Goal: Task Accomplishment & Management: Use online tool/utility

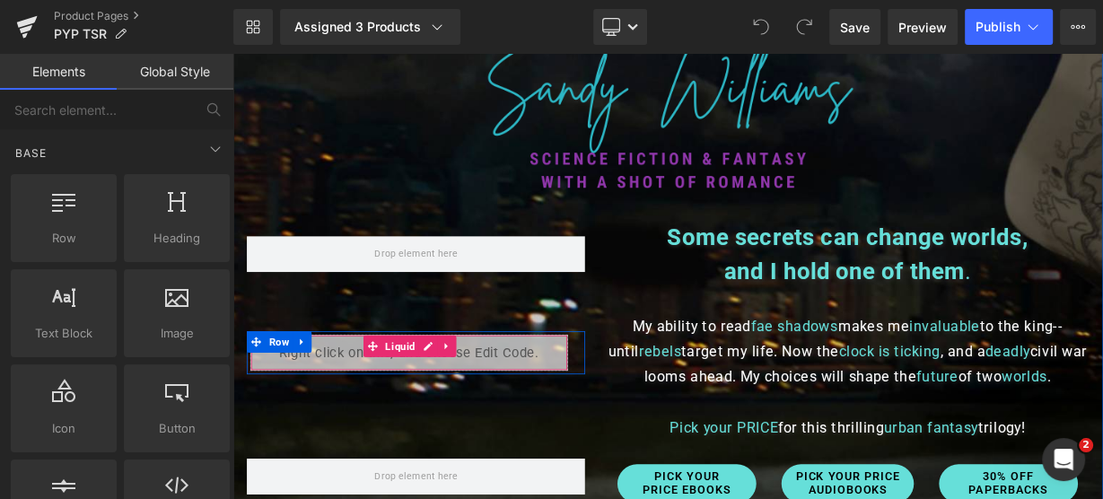
click at [419, 415] on span "Liquid" at bounding box center [442, 418] width 47 height 27
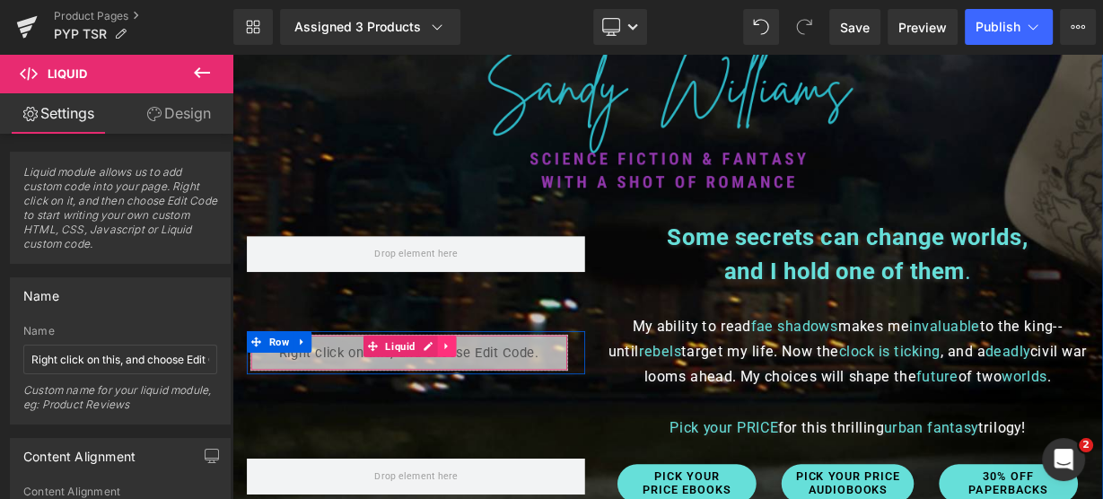
click at [494, 415] on icon at bounding box center [500, 418] width 13 height 13
click at [505, 417] on icon at bounding box center [511, 418] width 13 height 13
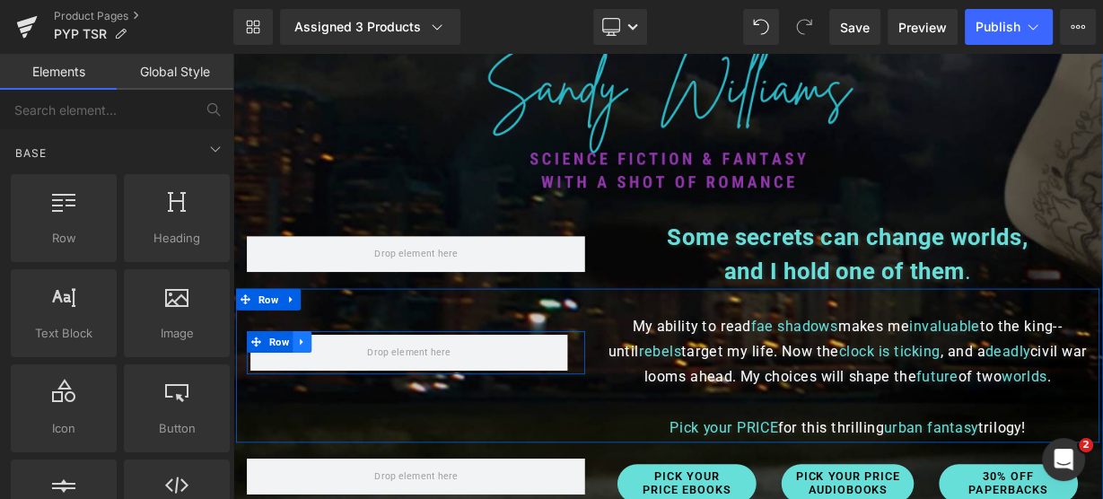
click at [317, 411] on icon at bounding box center [319, 413] width 4 height 8
click at [360, 413] on icon at bounding box center [366, 413] width 13 height 13
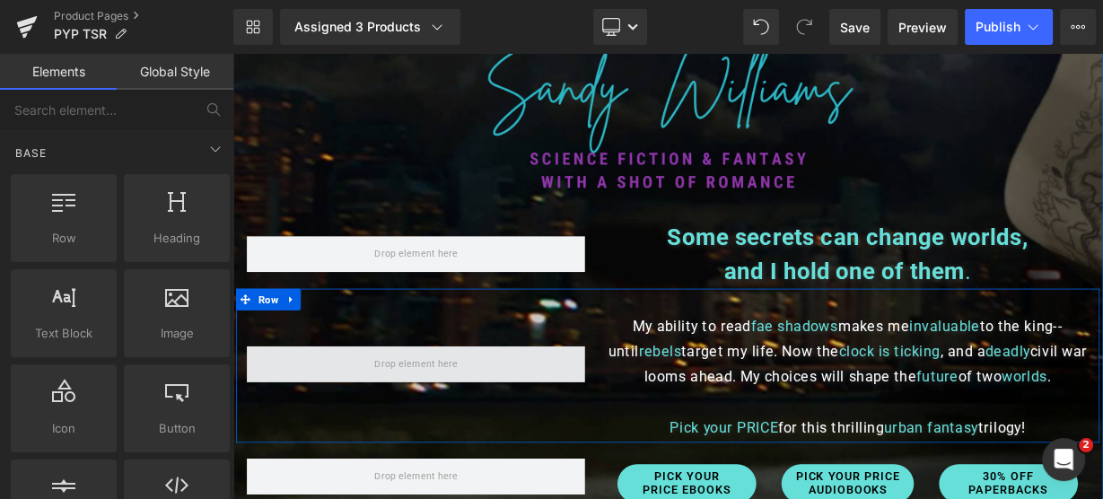
drag, startPoint x: 416, startPoint y: 465, endPoint x: 426, endPoint y: 448, distance: 19.7
click at [419, 460] on span at bounding box center [461, 440] width 422 height 45
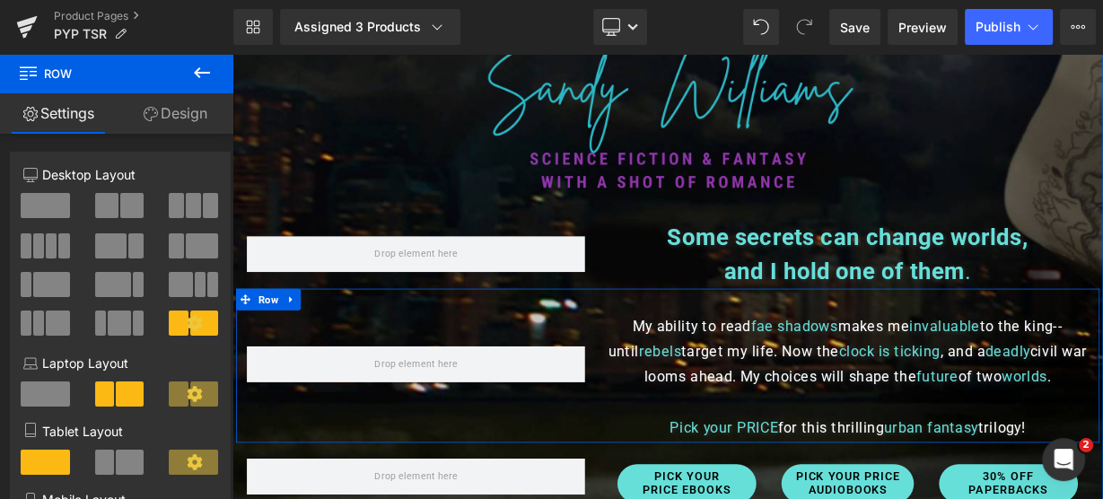
click at [367, 408] on div at bounding box center [461, 440] width 449 height 189
click at [41, 202] on span at bounding box center [45, 205] width 49 height 25
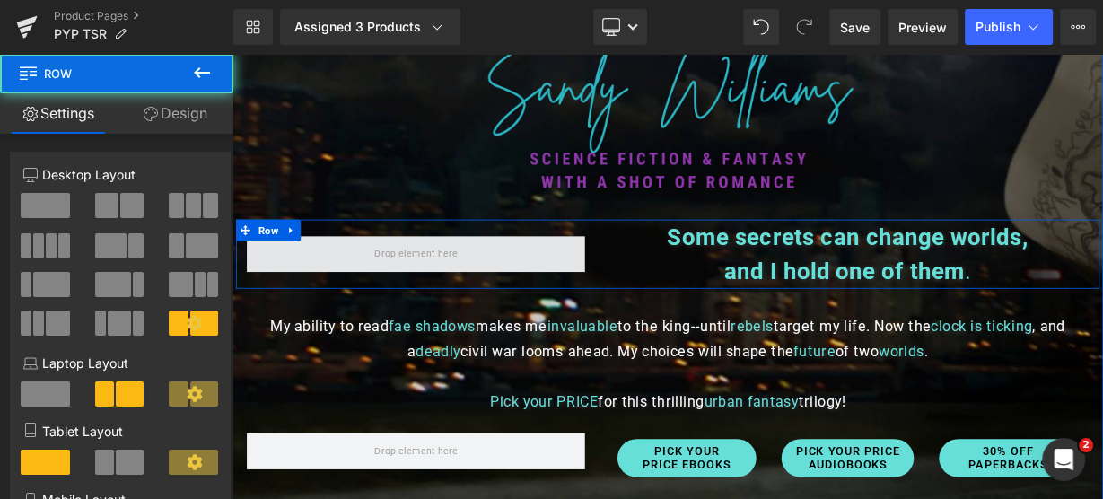
click at [480, 318] on span at bounding box center [461, 303] width 422 height 45
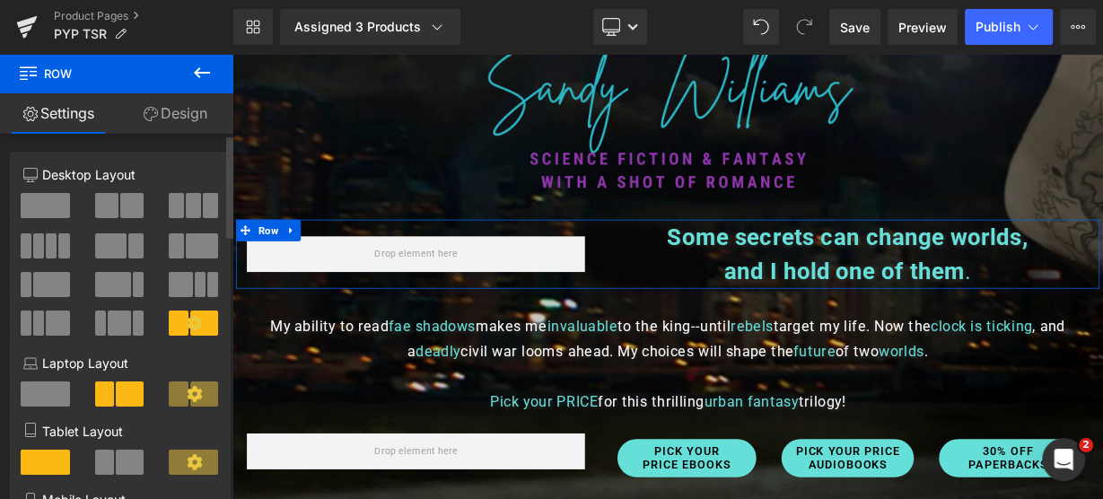
click at [28, 198] on span at bounding box center [45, 205] width 49 height 25
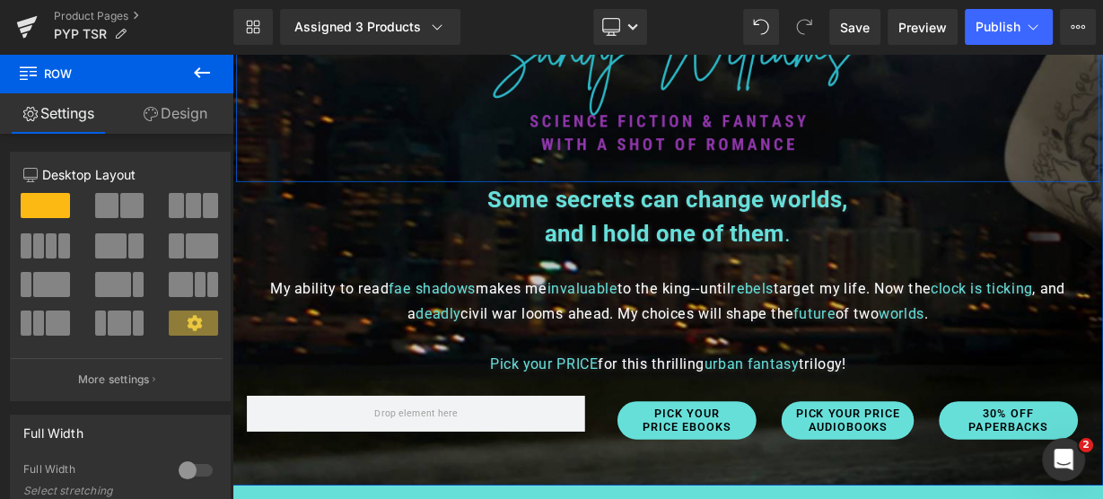
scroll to position [215, 0]
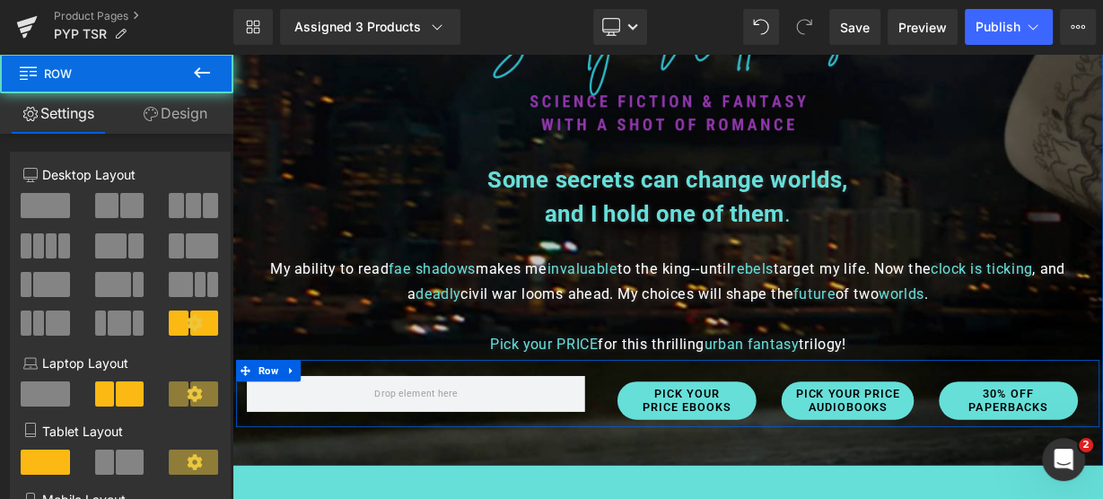
click at [468, 450] on div at bounding box center [461, 477] width 449 height 84
click at [383, 479] on span at bounding box center [461, 477] width 422 height 45
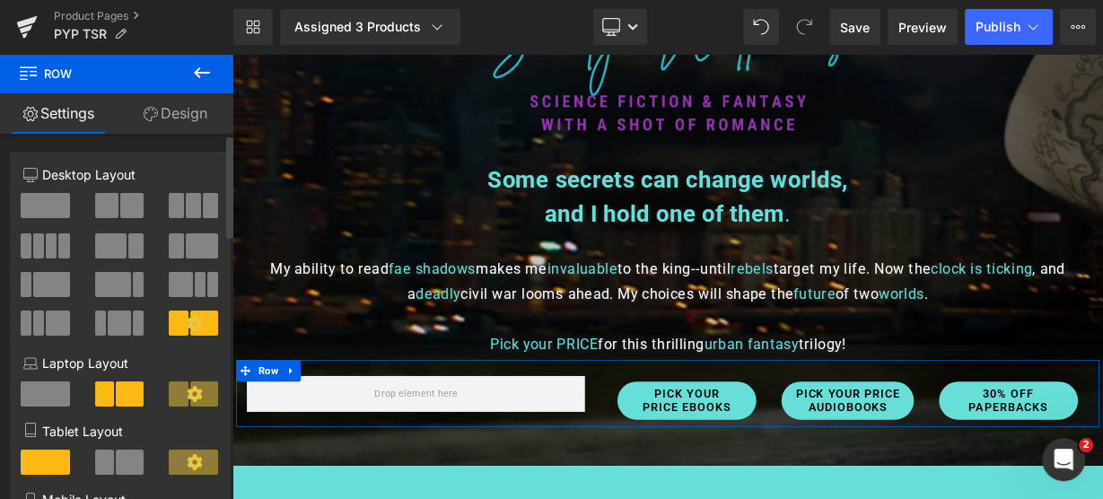
click at [48, 209] on span at bounding box center [45, 205] width 49 height 25
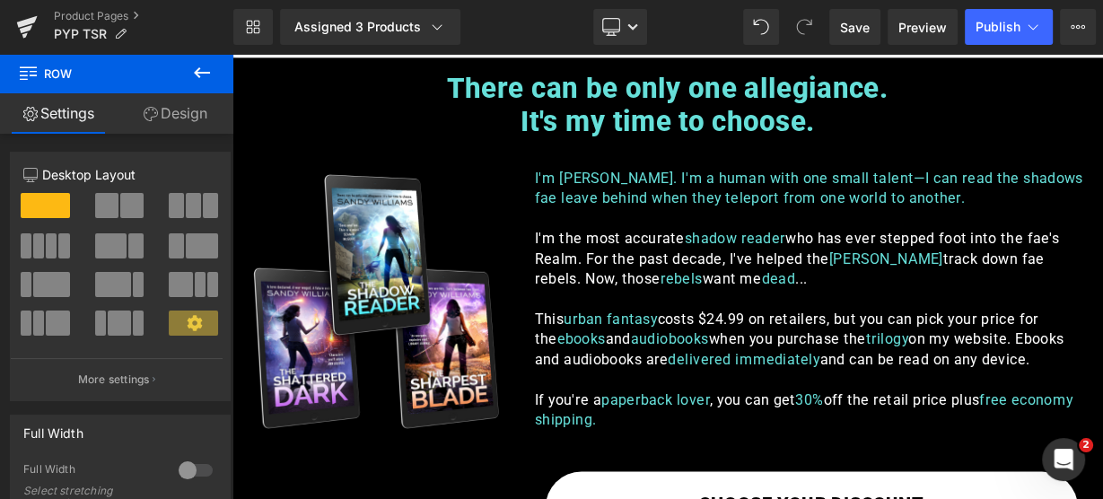
scroll to position [2225, 0]
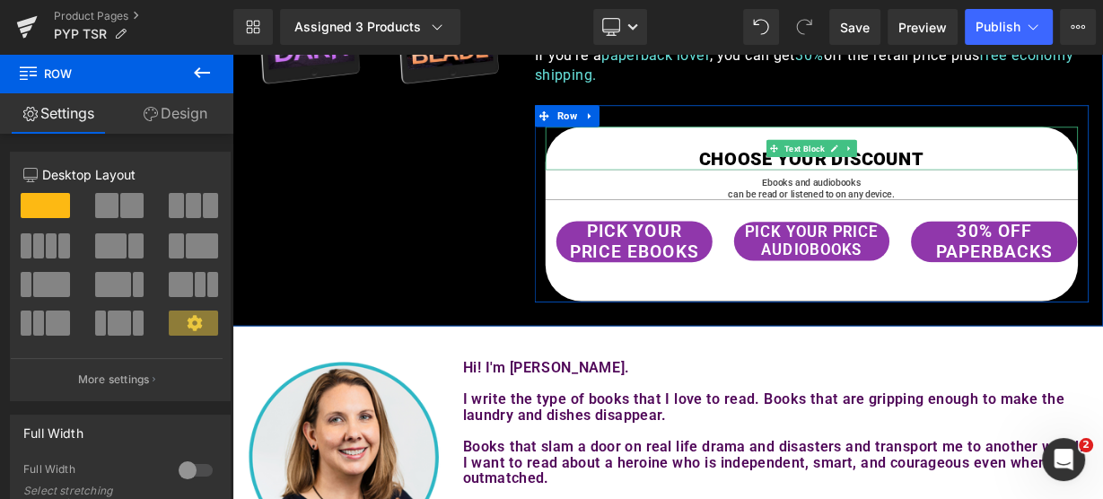
click at [1102, 172] on p "CHOOSE YOUR DISCOUNT" at bounding box center [955, 184] width 664 height 27
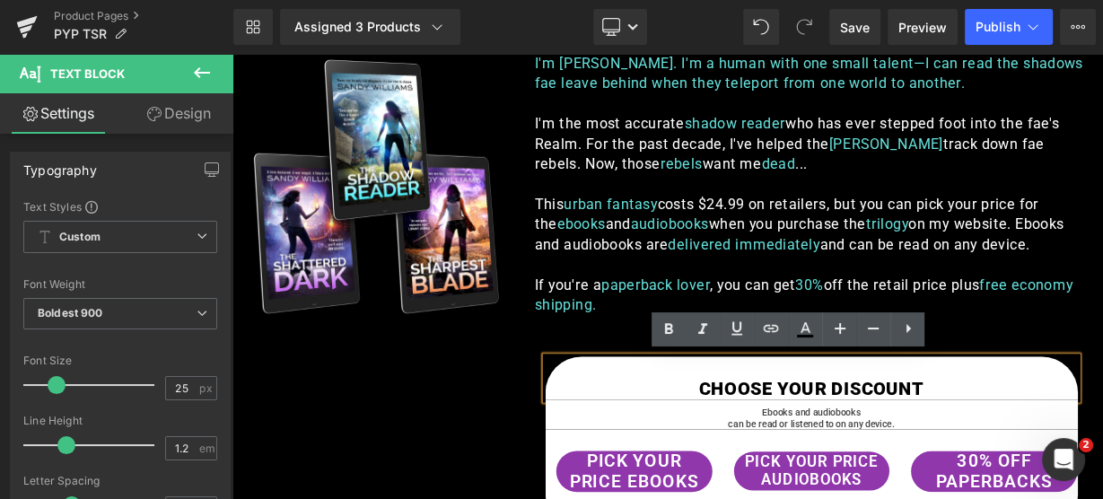
scroll to position [2082, 0]
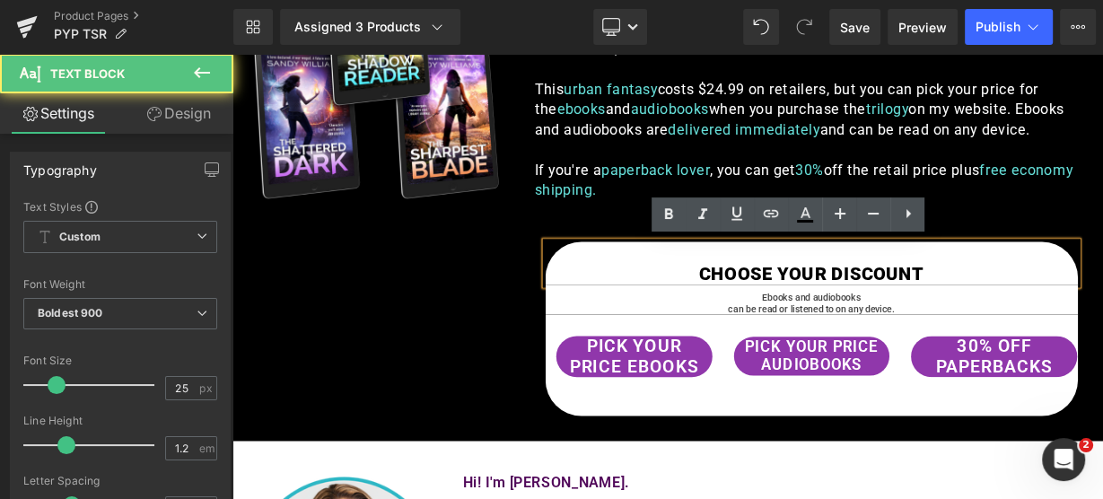
click at [767, 340] on p "CHOOSE YOUR DISCOUNT" at bounding box center [955, 328] width 664 height 27
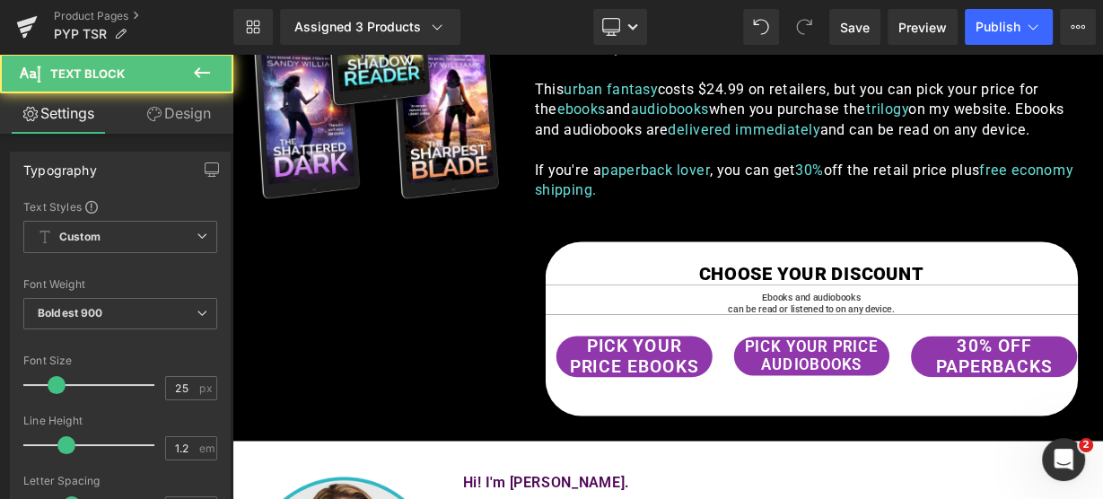
click at [188, 113] on link "Design" at bounding box center [178, 113] width 117 height 40
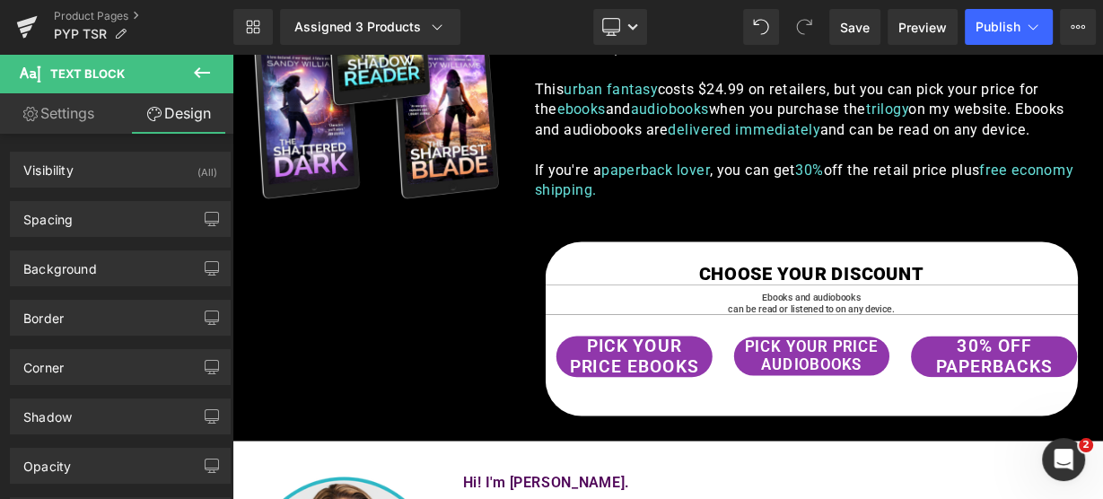
click at [66, 113] on link "Settings" at bounding box center [58, 113] width 117 height 40
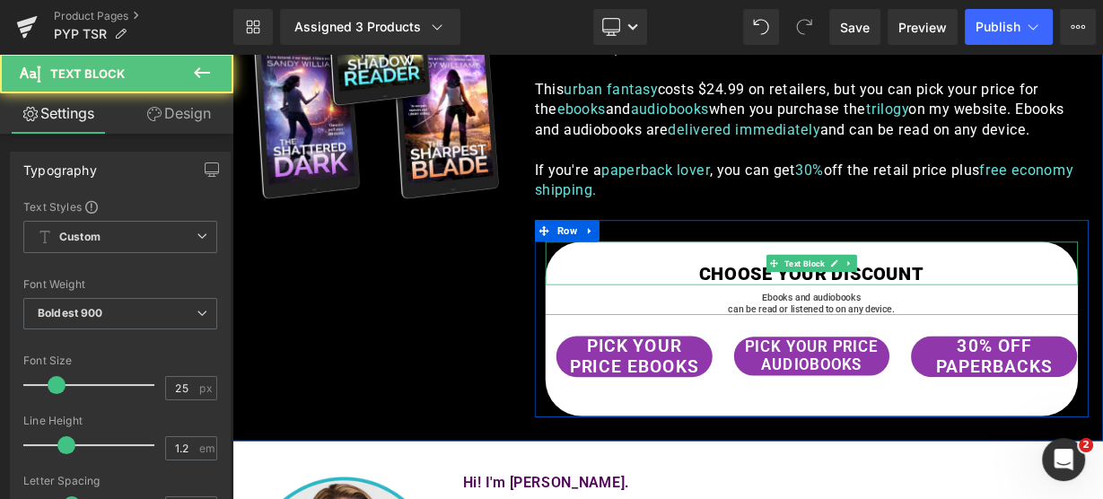
click at [677, 310] on p at bounding box center [955, 301] width 664 height 27
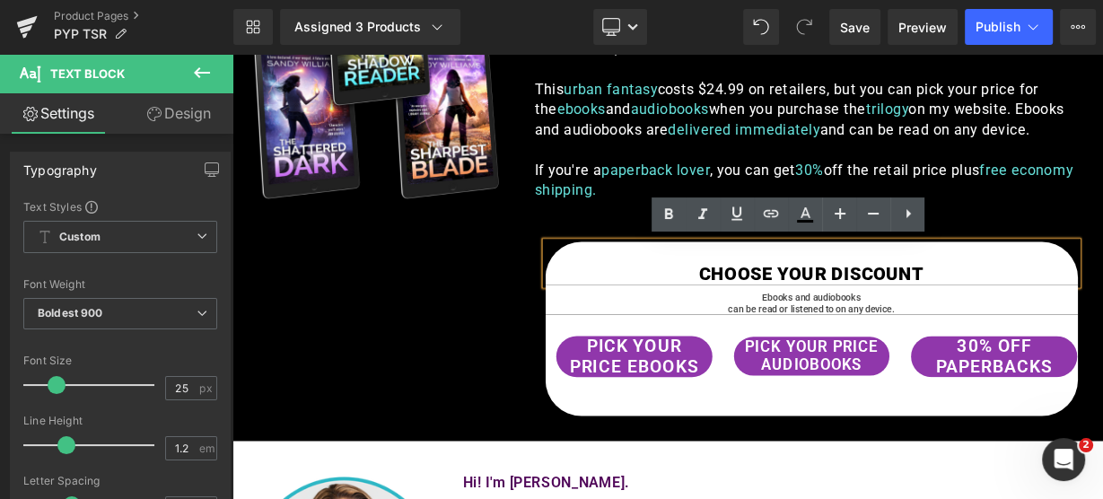
click at [479, 336] on div "Image I'm [PERSON_NAME]. I'm a human with one small talent—I can read the shado…" at bounding box center [775, 209] width 1077 height 654
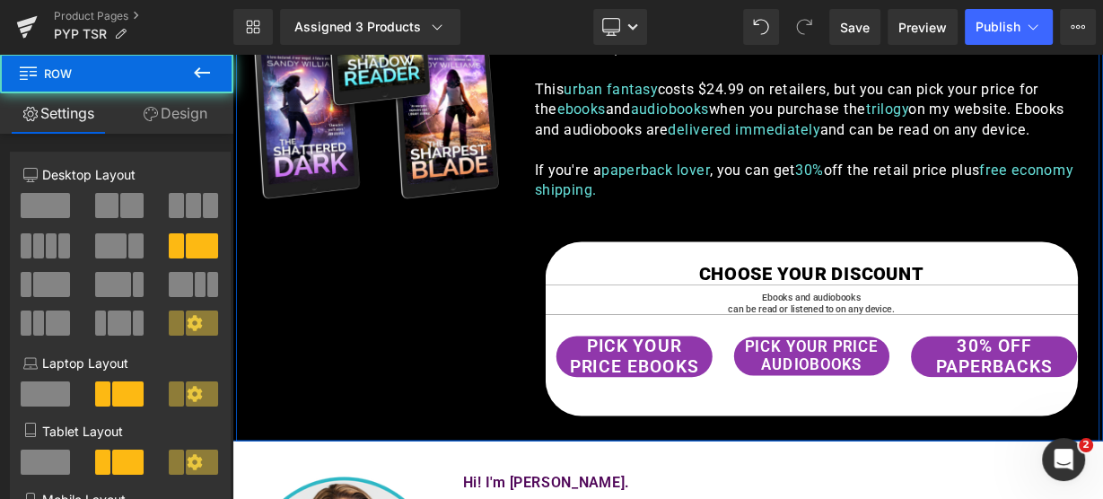
click at [392, 336] on div "Image I'm [PERSON_NAME]. I'm a human with one small talent—I can read the shado…" at bounding box center [775, 209] width 1077 height 654
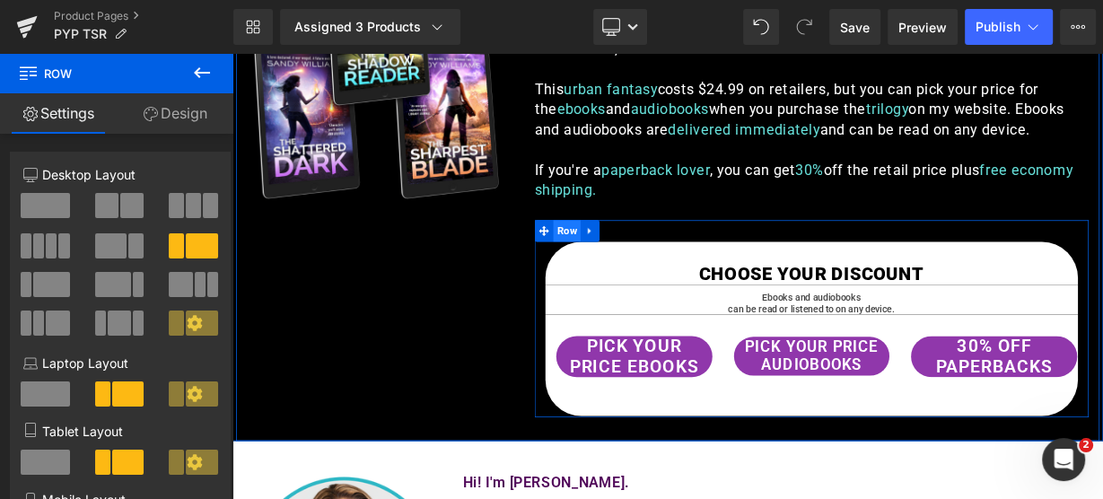
click at [647, 270] on span "Row" at bounding box center [650, 274] width 34 height 27
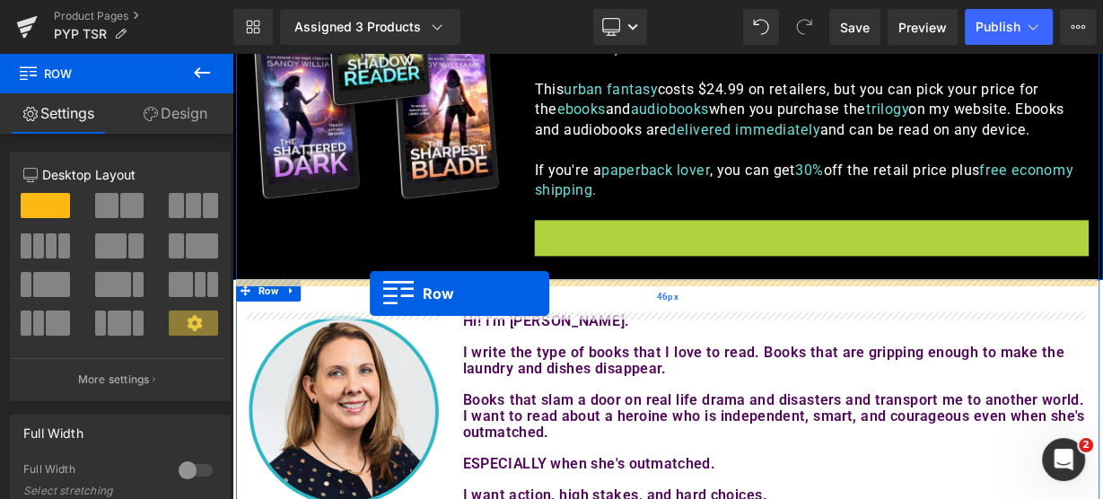
drag, startPoint x: 644, startPoint y: 274, endPoint x: 404, endPoint y: 353, distance: 253.1
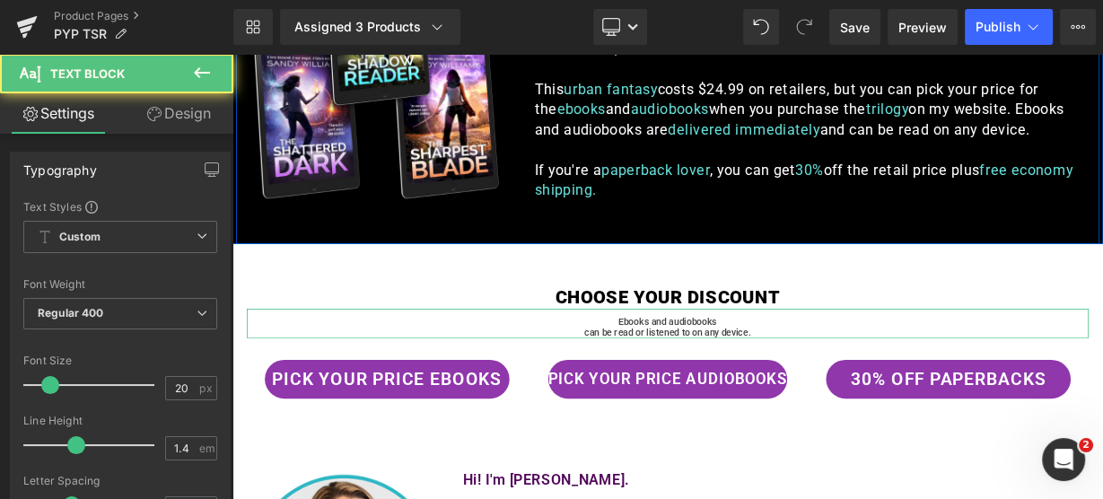
click at [232, 54] on div at bounding box center [232, 54] width 0 height 0
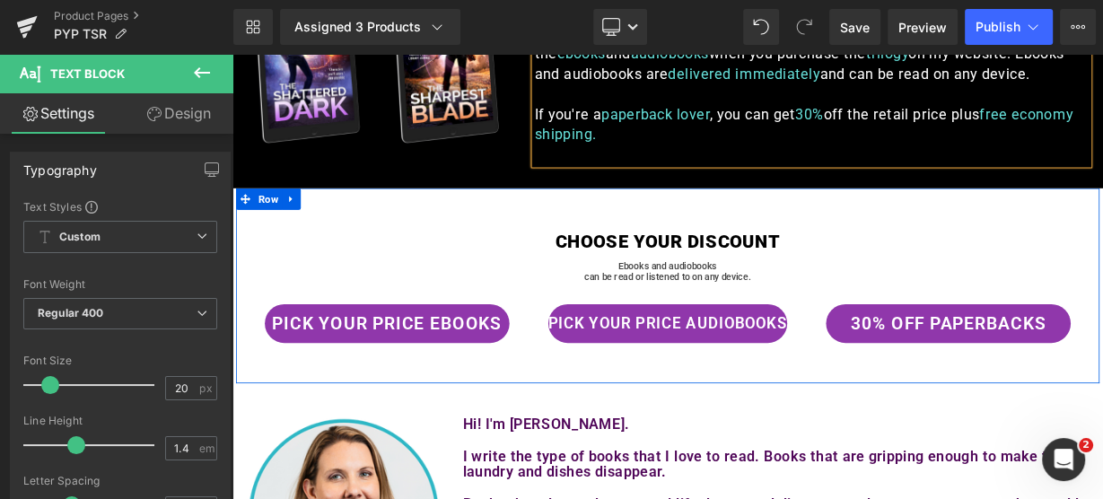
scroll to position [2154, 0]
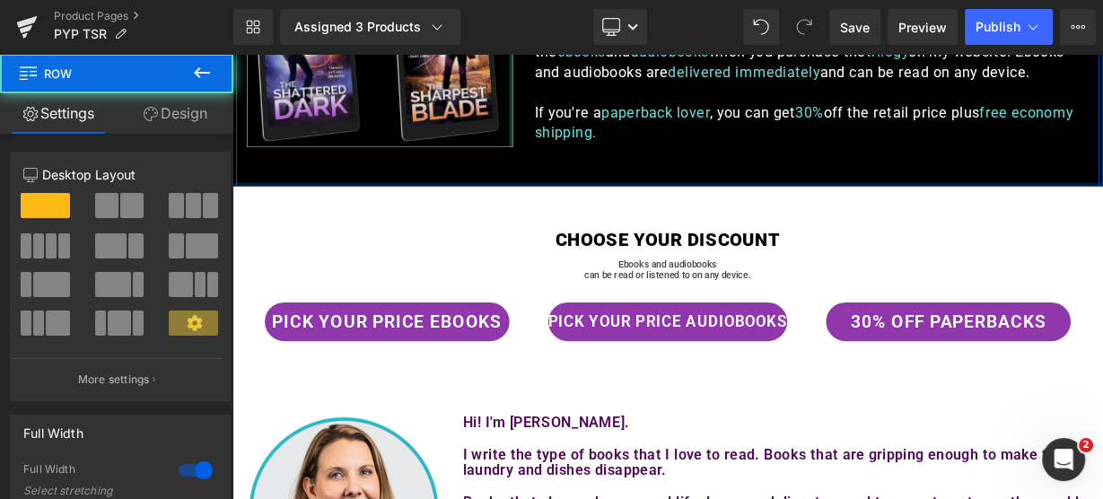
drag, startPoint x: 586, startPoint y: 215, endPoint x: 573, endPoint y: 145, distance: 71.3
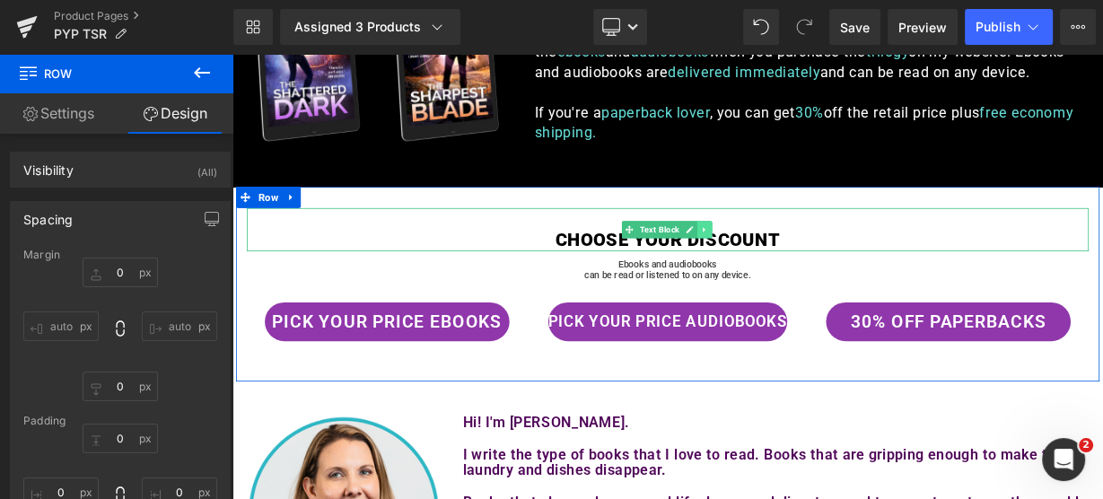
click at [819, 270] on icon at bounding box center [820, 273] width 3 height 6
click at [832, 270] on link at bounding box center [830, 273] width 19 height 22
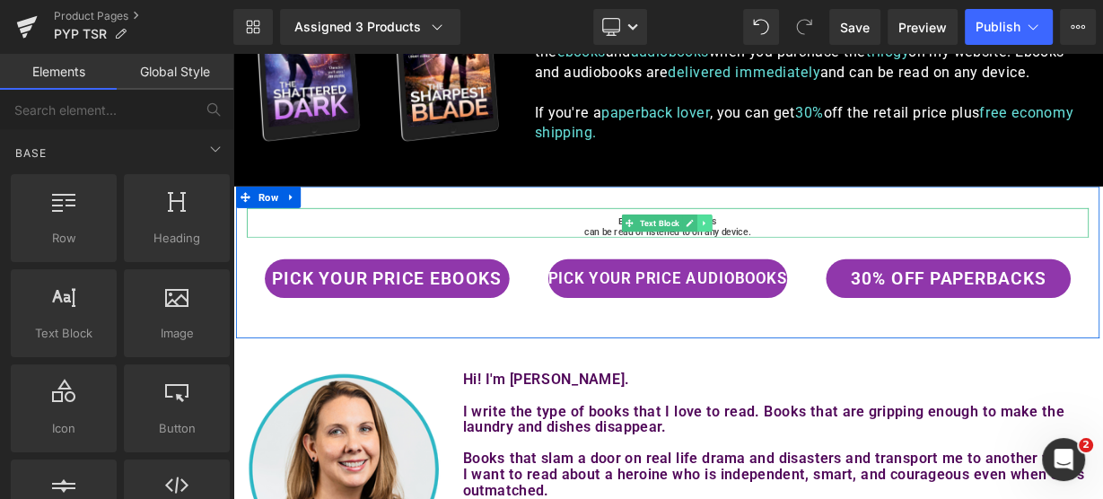
click at [819, 264] on icon at bounding box center [820, 264] width 3 height 6
click at [826, 259] on icon at bounding box center [831, 264] width 10 height 10
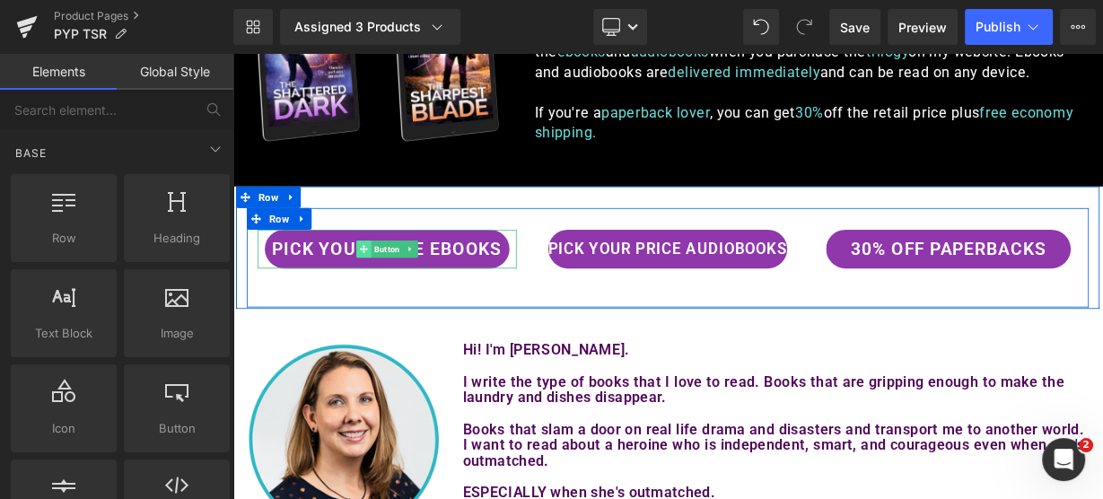
click at [396, 297] on icon at bounding box center [396, 297] width 10 height 10
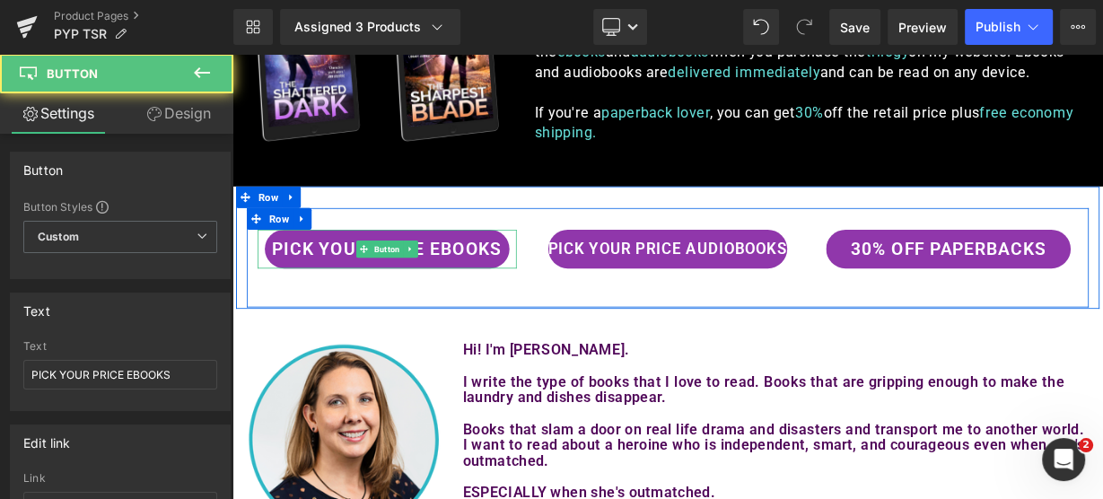
click at [540, 305] on link "PICK YOUR PRICE EBOOKS" at bounding box center [425, 297] width 304 height 48
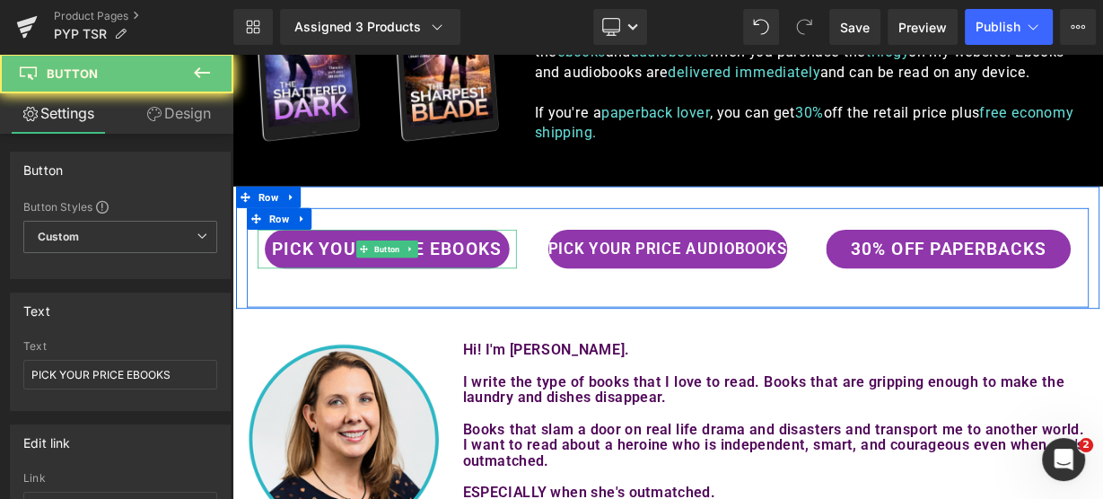
click at [350, 290] on link "PICK YOUR PRICE EBOOKS" at bounding box center [425, 297] width 304 height 48
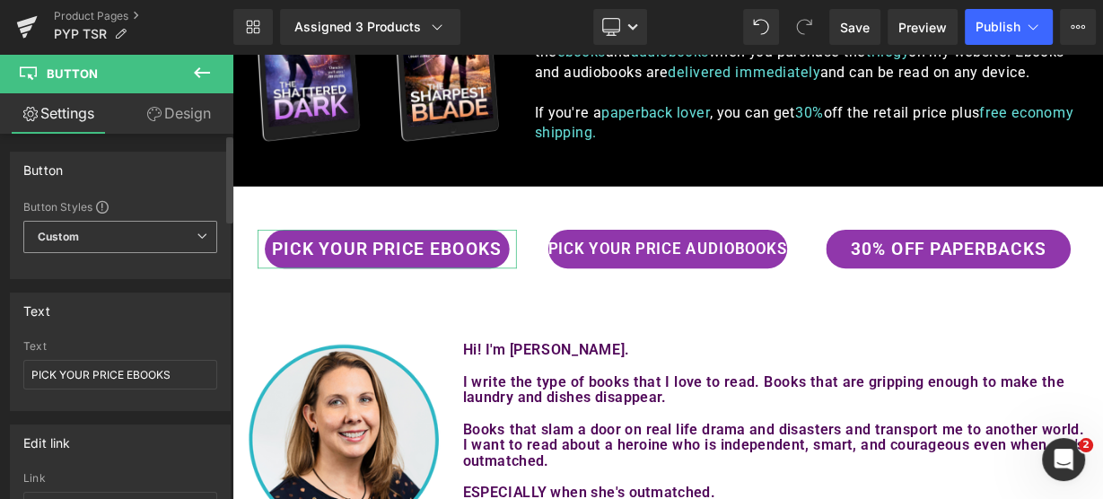
click at [169, 243] on span "Custom Setup Global Style" at bounding box center [120, 237] width 194 height 32
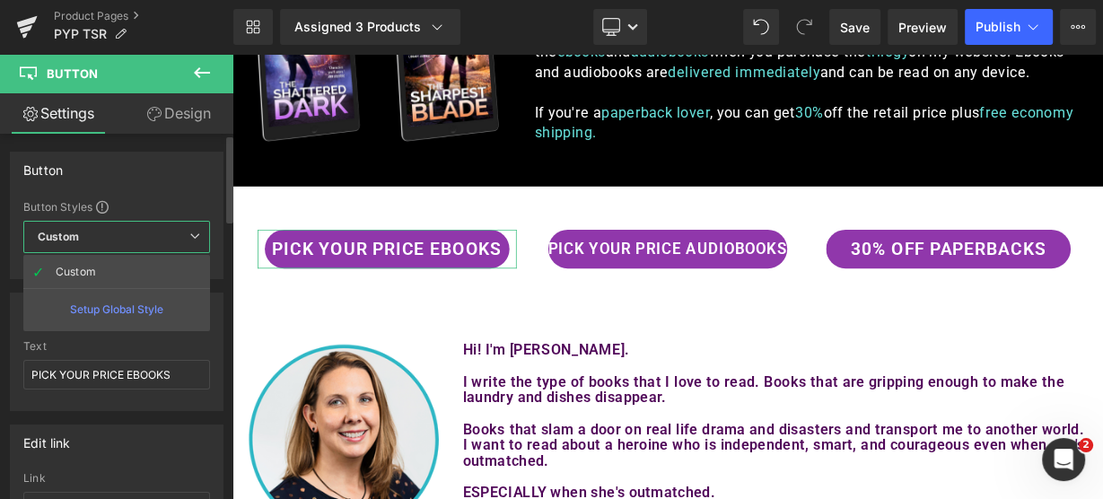
click at [169, 243] on span "Custom Setup Global Style" at bounding box center [116, 237] width 187 height 32
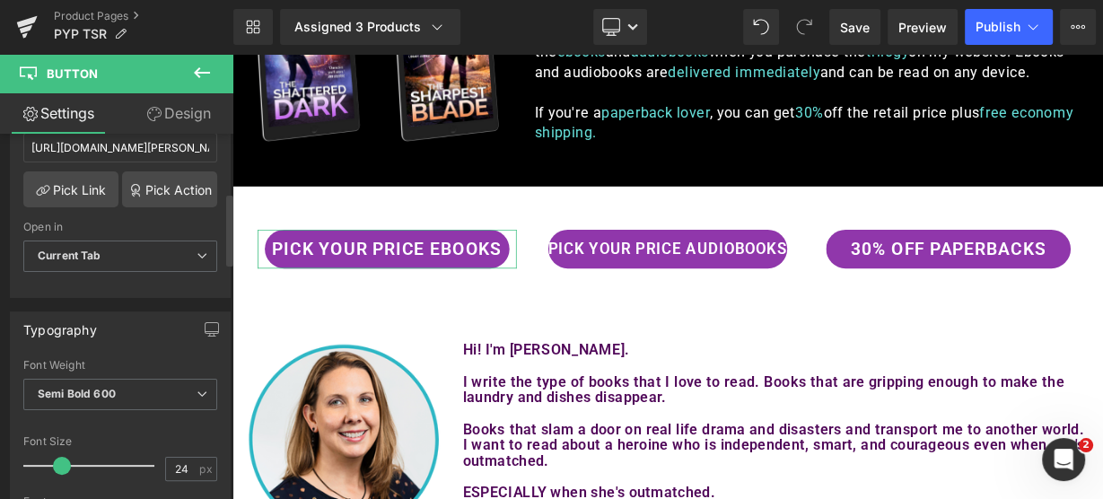
scroll to position [0, 0]
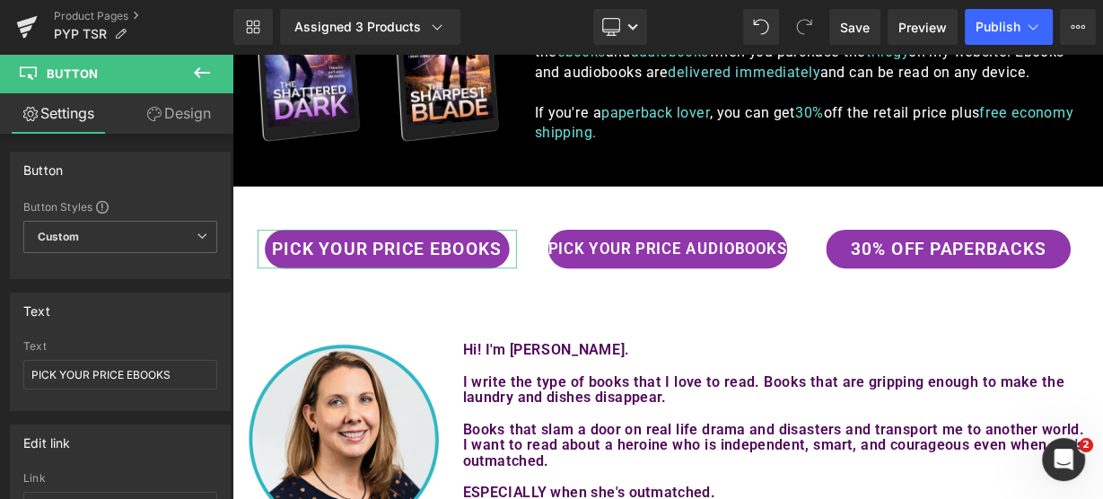
click at [189, 113] on link "Design" at bounding box center [178, 113] width 117 height 40
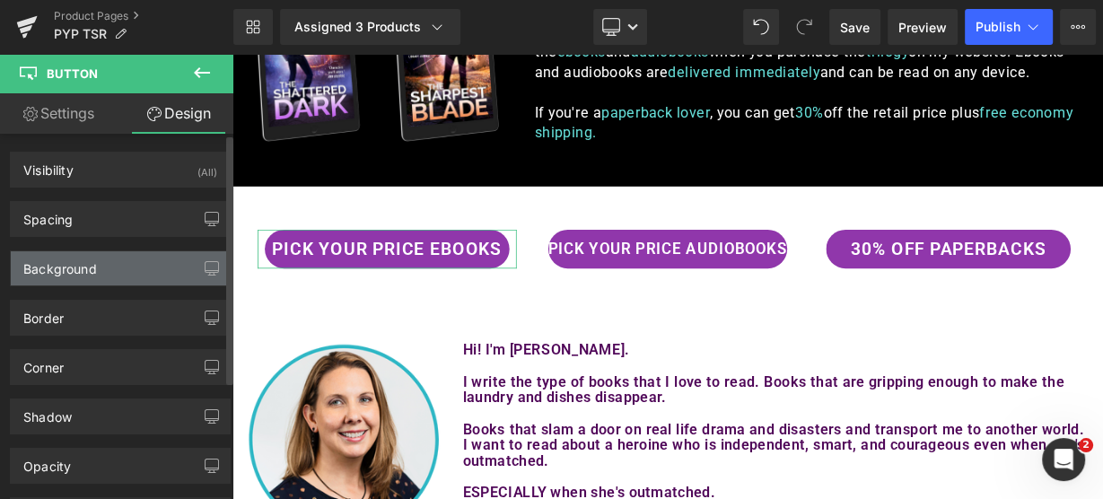
click at [84, 260] on div "Background" at bounding box center [60, 263] width 74 height 25
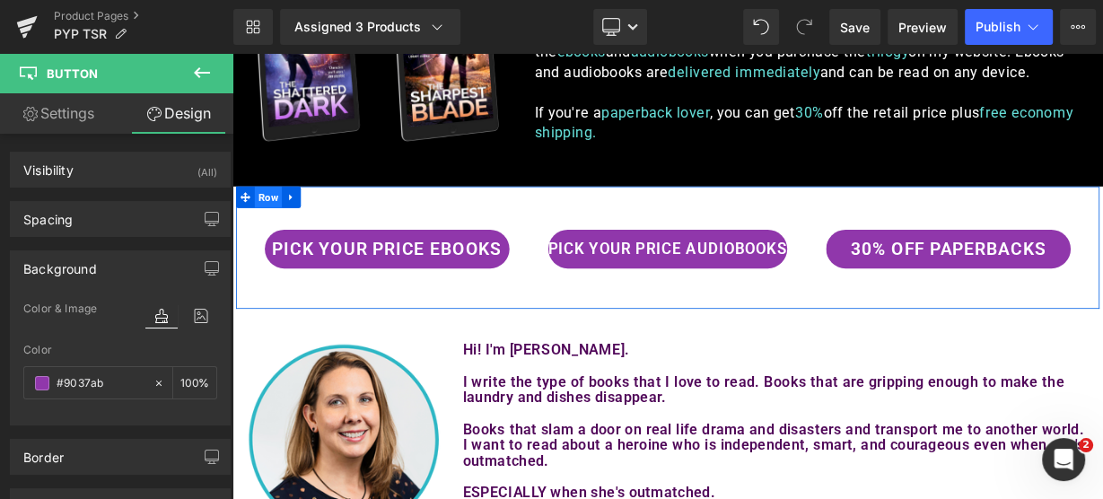
click at [272, 234] on span "Row" at bounding box center [277, 232] width 34 height 27
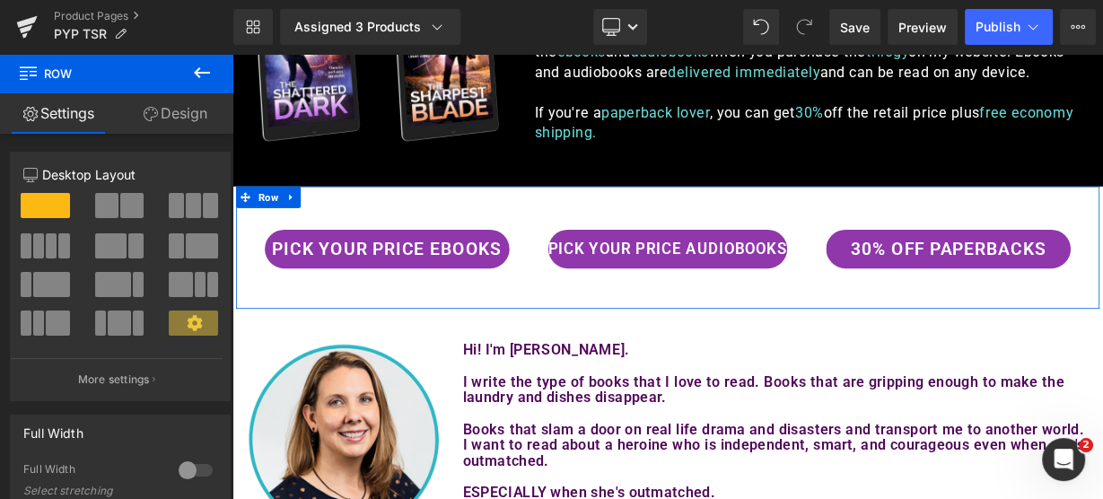
click at [188, 117] on link "Design" at bounding box center [175, 113] width 117 height 40
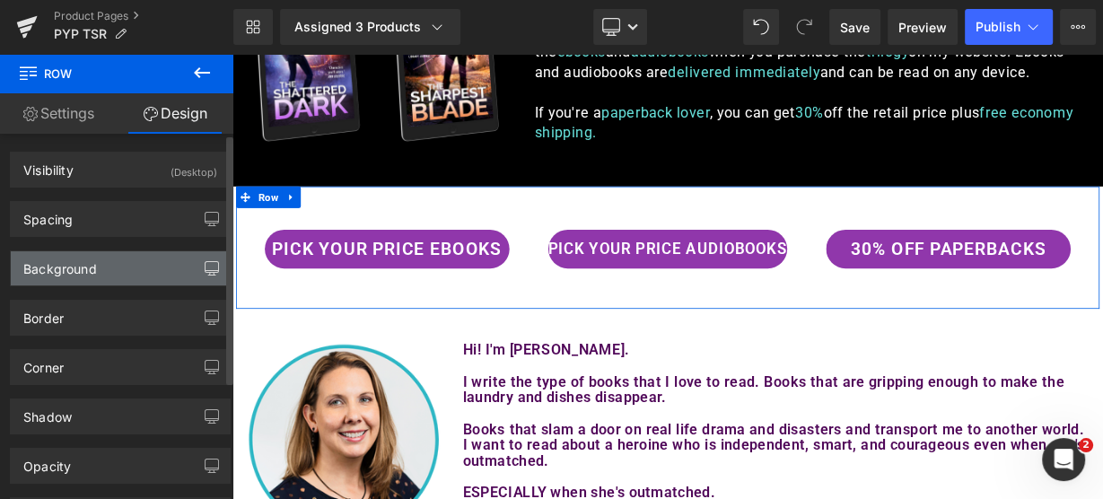
click at [205, 266] on icon "button" at bounding box center [212, 268] width 14 height 14
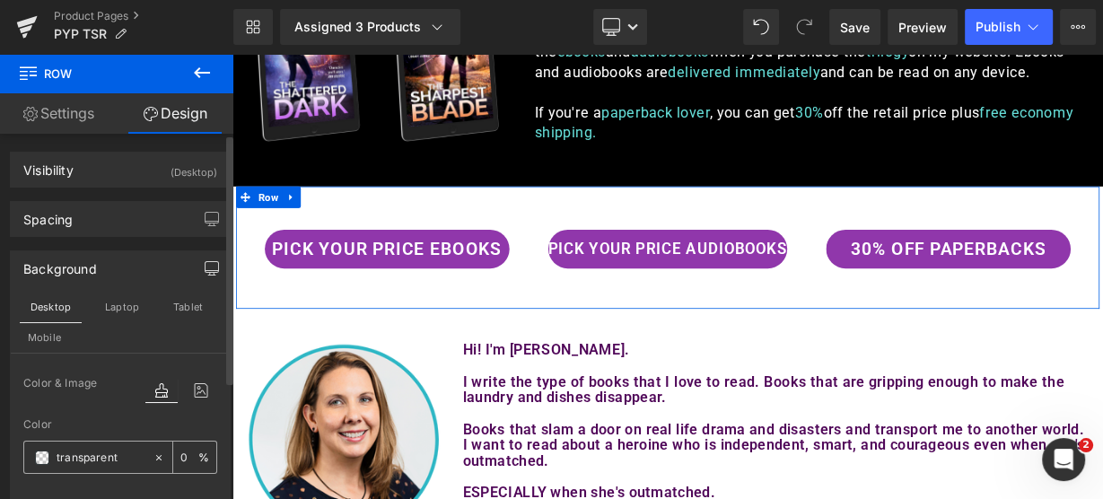
click at [153, 456] on icon at bounding box center [159, 457] width 13 height 13
click at [153, 451] on icon at bounding box center [159, 457] width 13 height 13
click at [48, 455] on div at bounding box center [88, 457] width 128 height 31
click at [39, 453] on span at bounding box center [42, 457] width 14 height 14
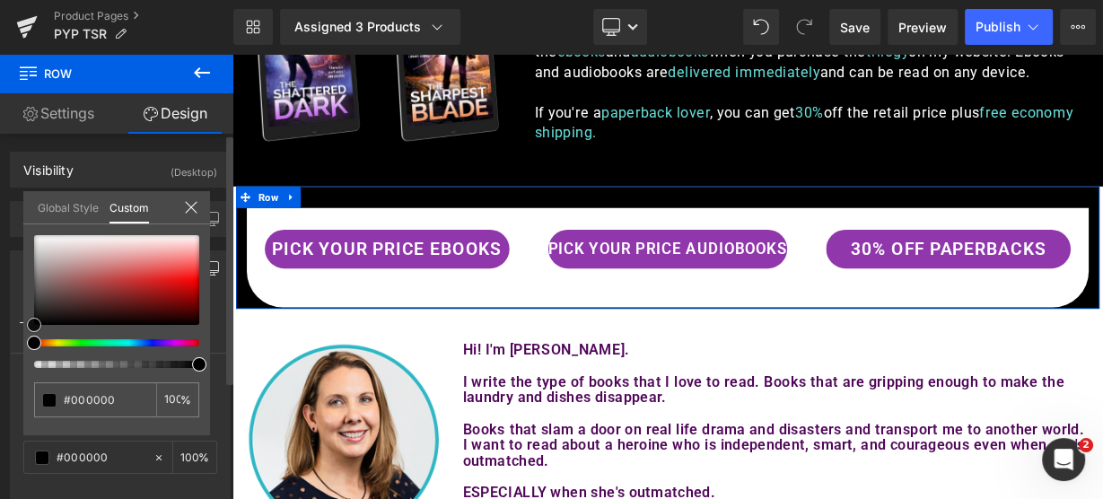
drag, startPoint x: 35, startPoint y: 320, endPoint x: 22, endPoint y: 323, distance: 12.8
click at [23, 323] on div "none 0 %" at bounding box center [116, 335] width 187 height 200
click at [32, 350] on div "none 0 %" at bounding box center [116, 335] width 187 height 200
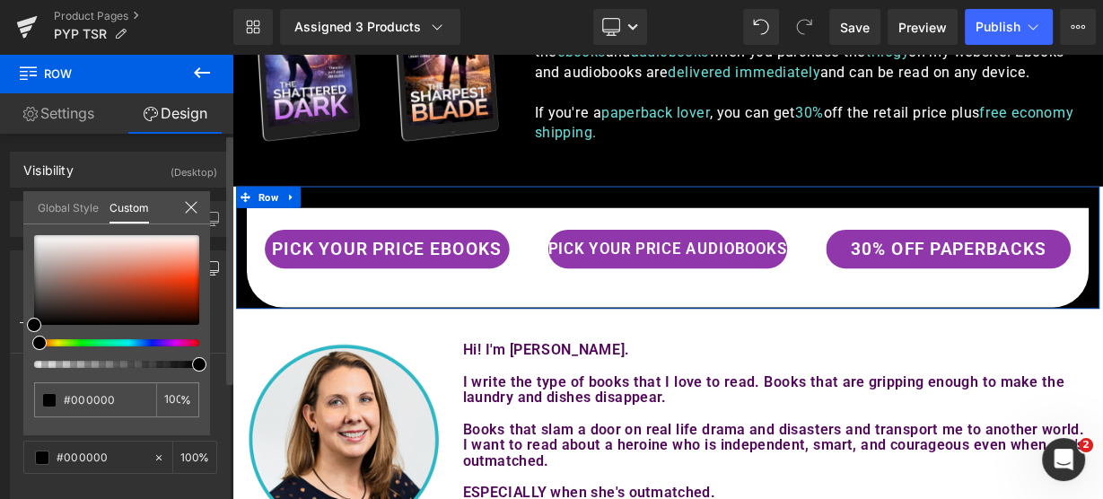
click at [135, 429] on div "none 0 %" at bounding box center [116, 335] width 187 height 200
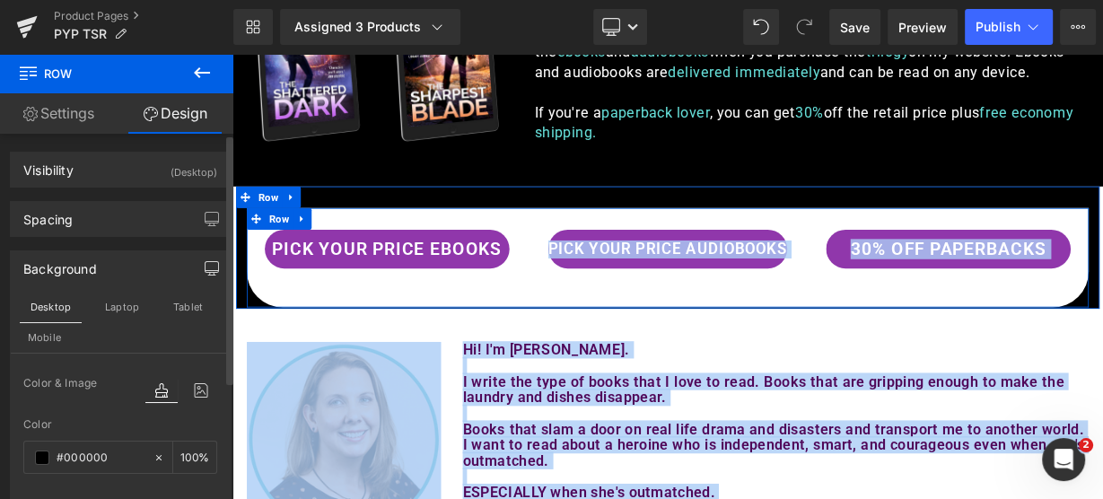
click at [274, 352] on div "PICK YOUR PRICE EBOOKS Button AUDIOBOOKS Button PICK YOUR PRICE AUDIOBOOKS Butt…" at bounding box center [775, 308] width 1050 height 124
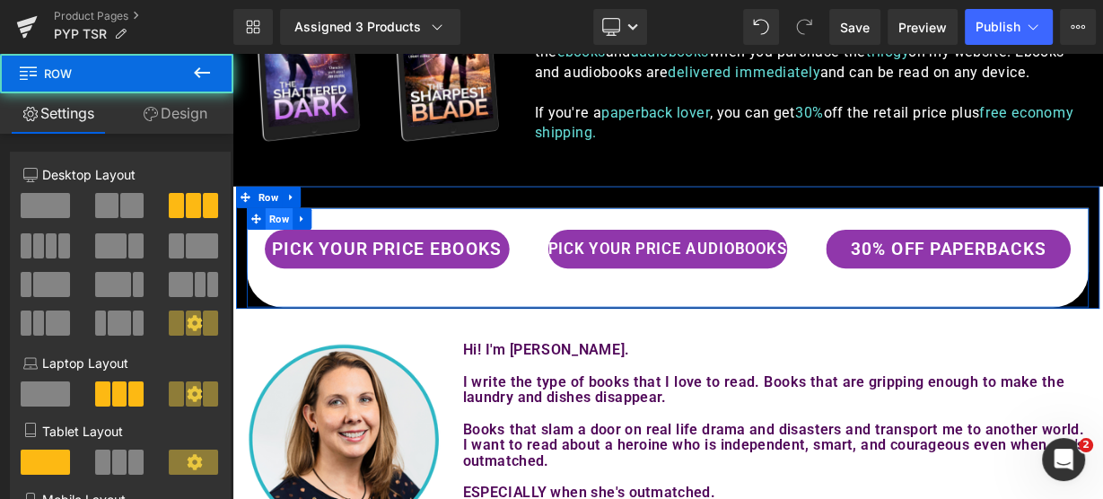
click at [277, 259] on span "Row" at bounding box center [291, 259] width 34 height 27
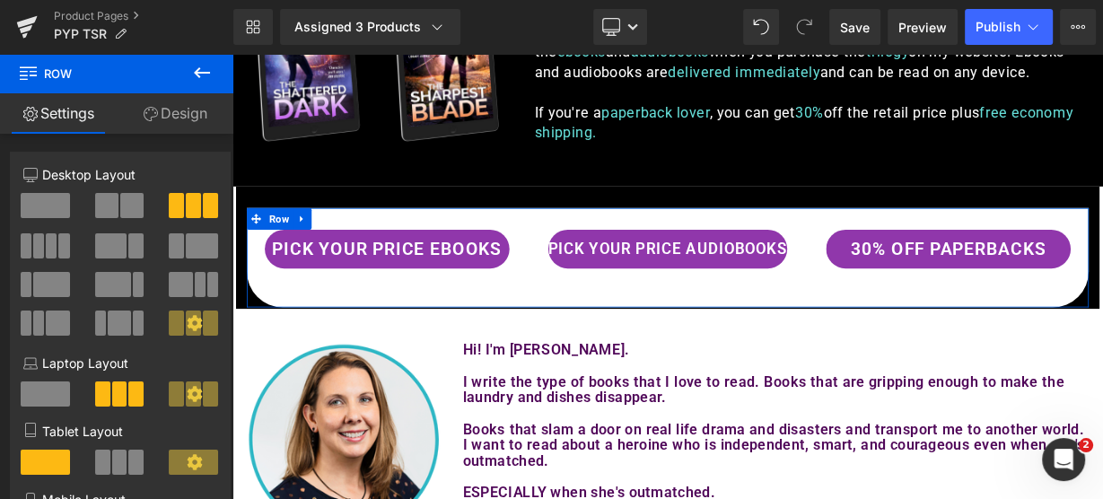
click at [173, 118] on link "Design" at bounding box center [175, 113] width 117 height 40
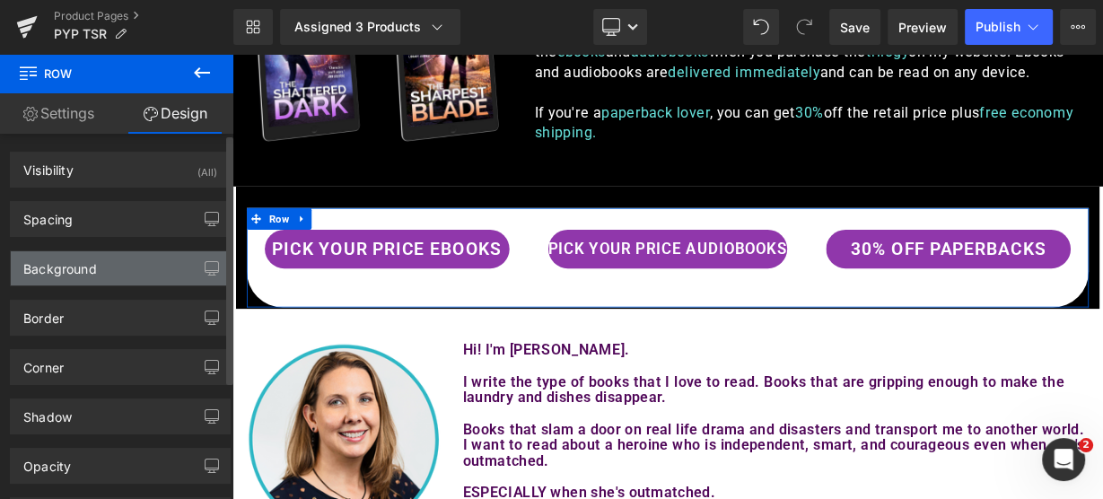
click at [74, 267] on div "Background" at bounding box center [60, 263] width 74 height 25
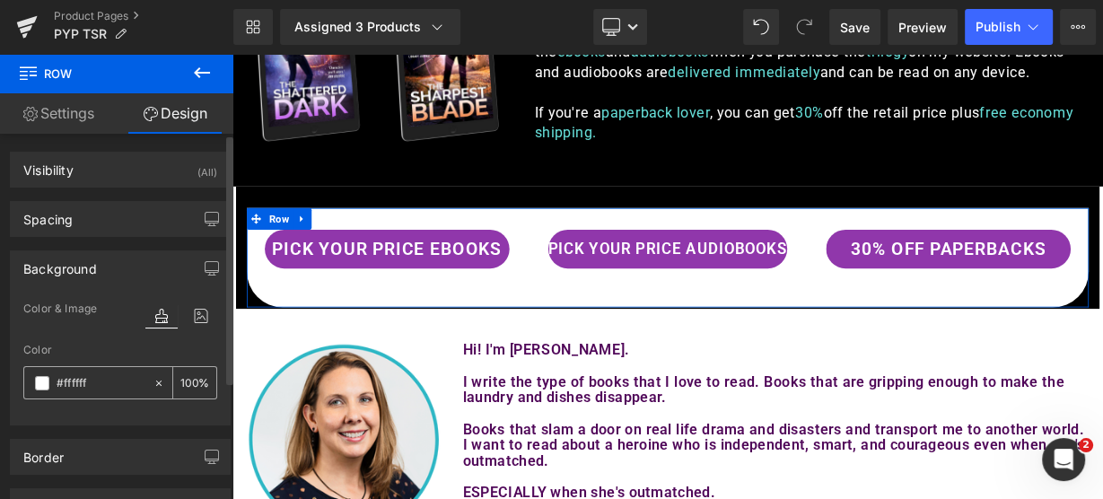
click at [156, 381] on icon at bounding box center [158, 382] width 5 height 5
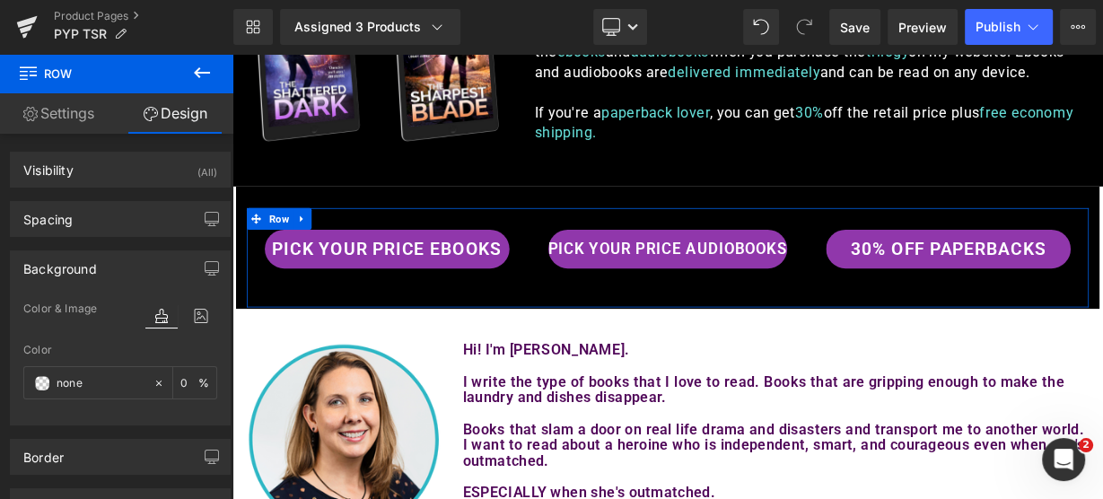
click at [68, 111] on link "Settings" at bounding box center [58, 113] width 117 height 40
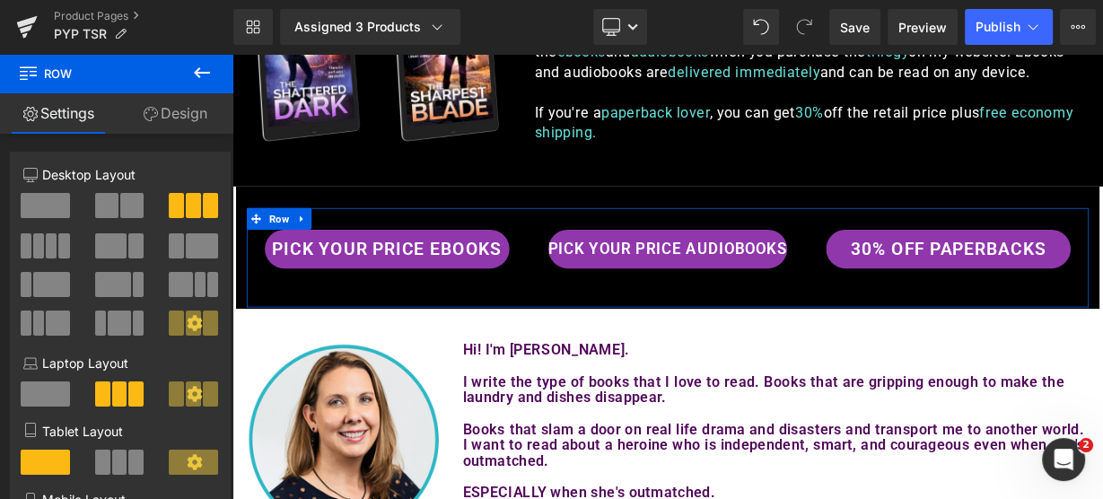
click at [197, 114] on link "Design" at bounding box center [175, 113] width 117 height 40
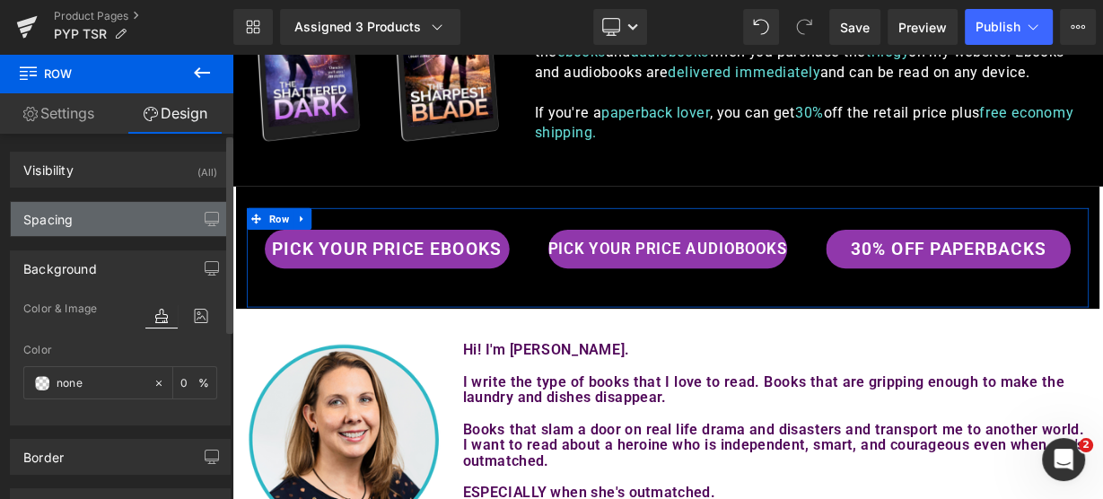
click at [45, 218] on div "Spacing" at bounding box center [47, 214] width 49 height 25
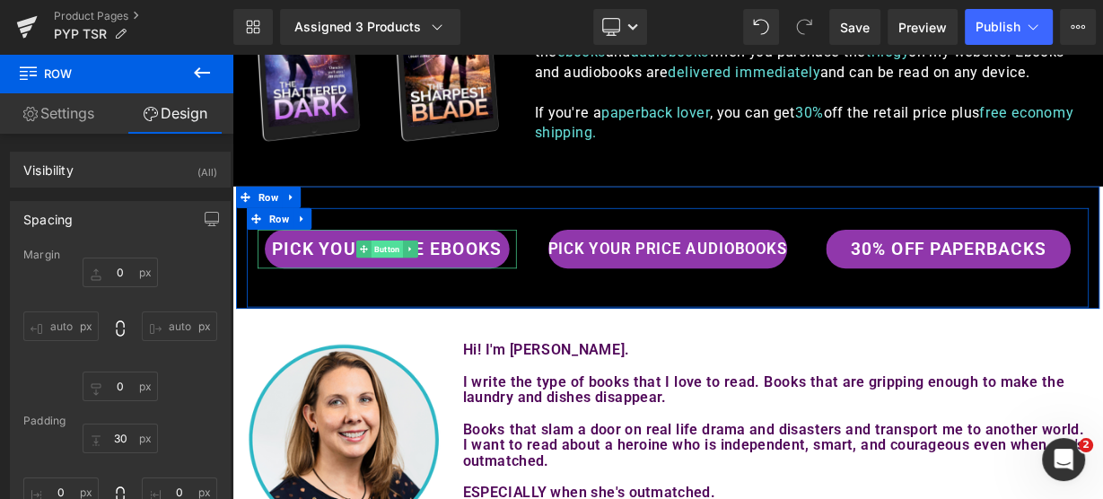
click at [426, 295] on span "Button" at bounding box center [425, 297] width 39 height 22
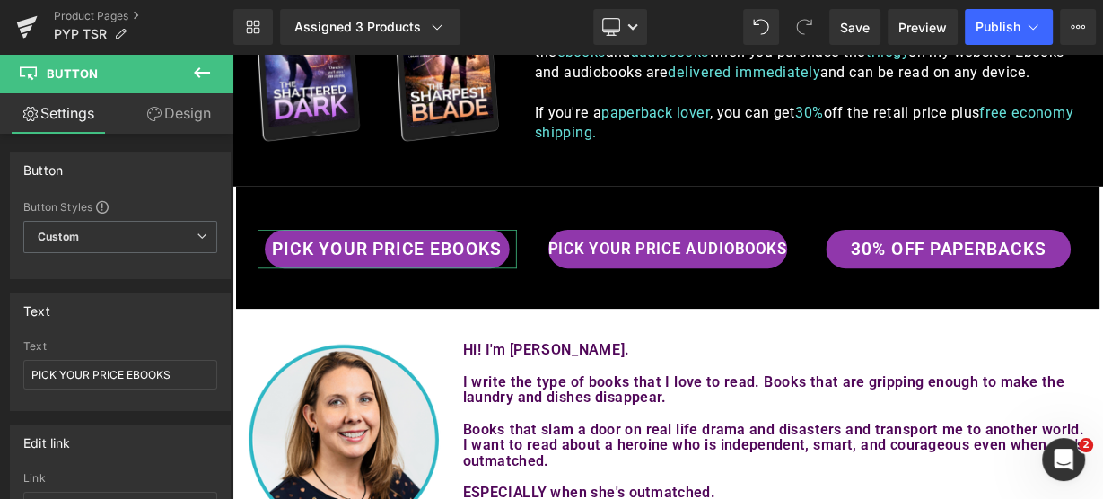
click at [183, 111] on link "Design" at bounding box center [178, 113] width 117 height 40
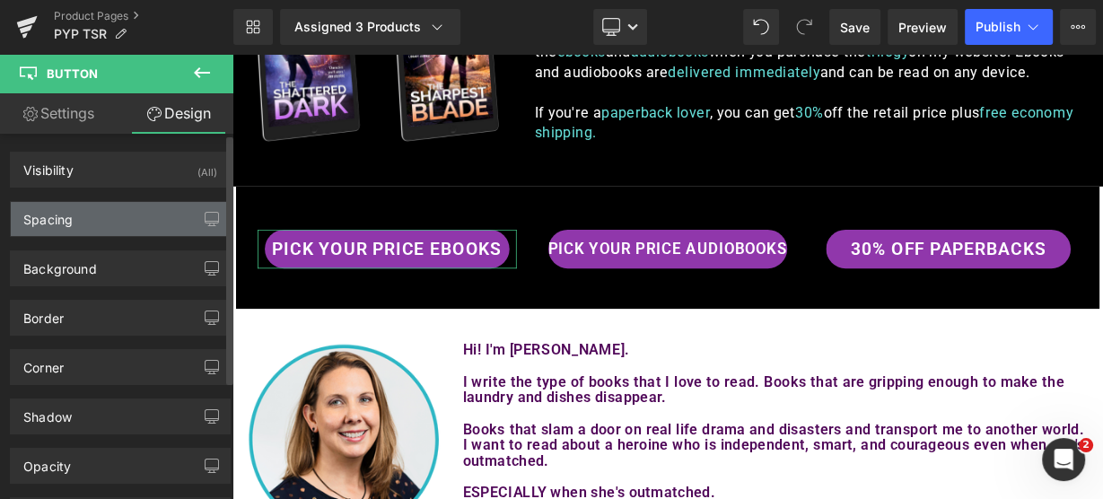
click at [95, 214] on div "Spacing" at bounding box center [120, 219] width 219 height 34
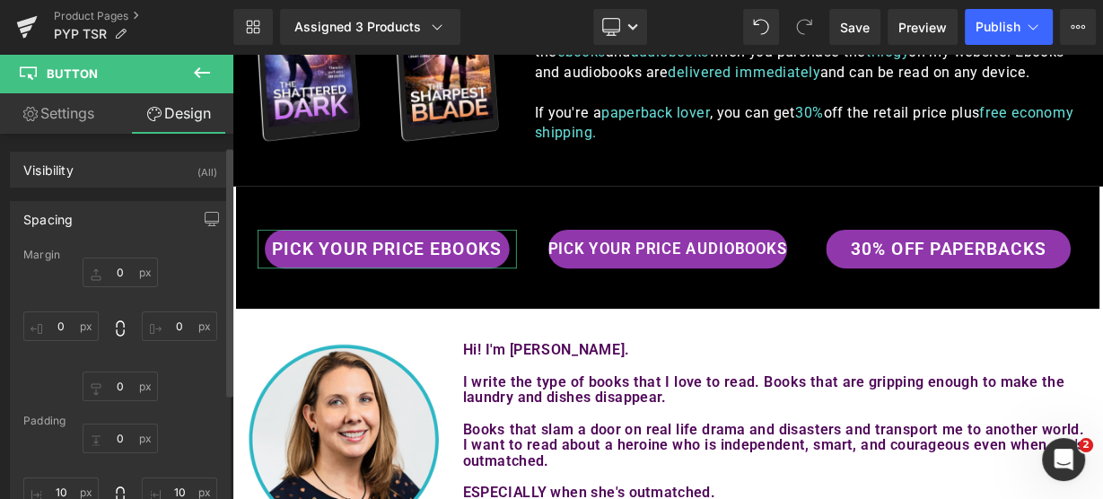
scroll to position [72, 0]
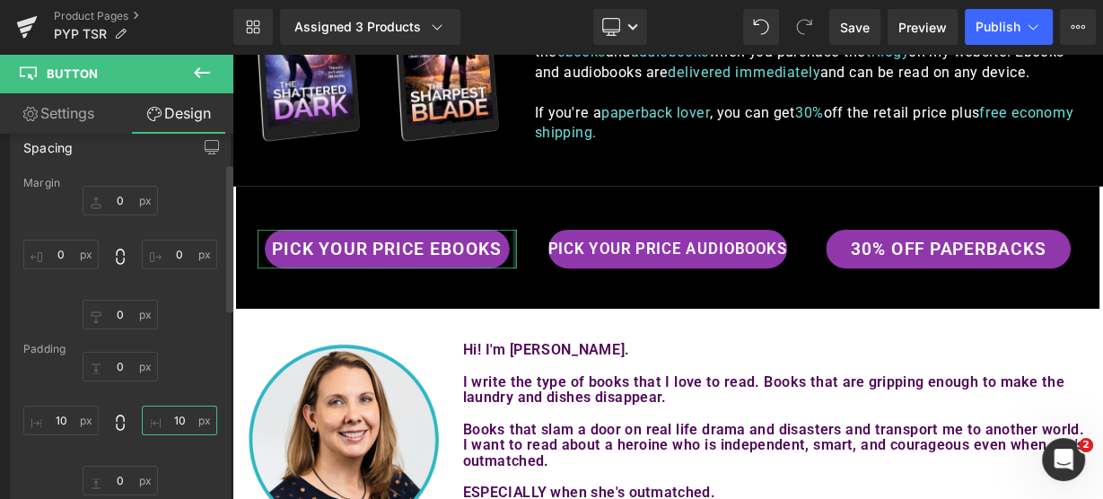
click at [169, 417] on input "10" at bounding box center [179, 421] width 75 height 30
type input "3"
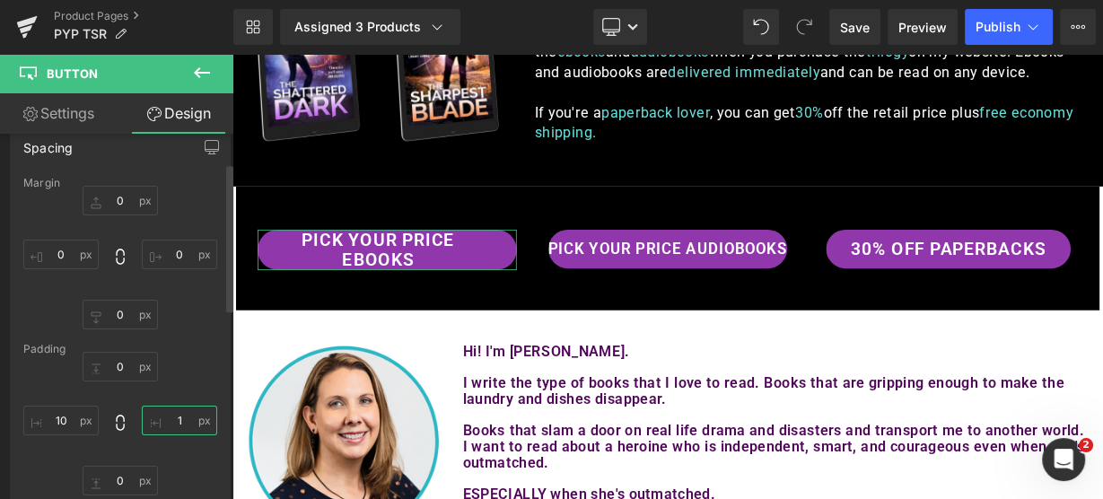
type input "10"
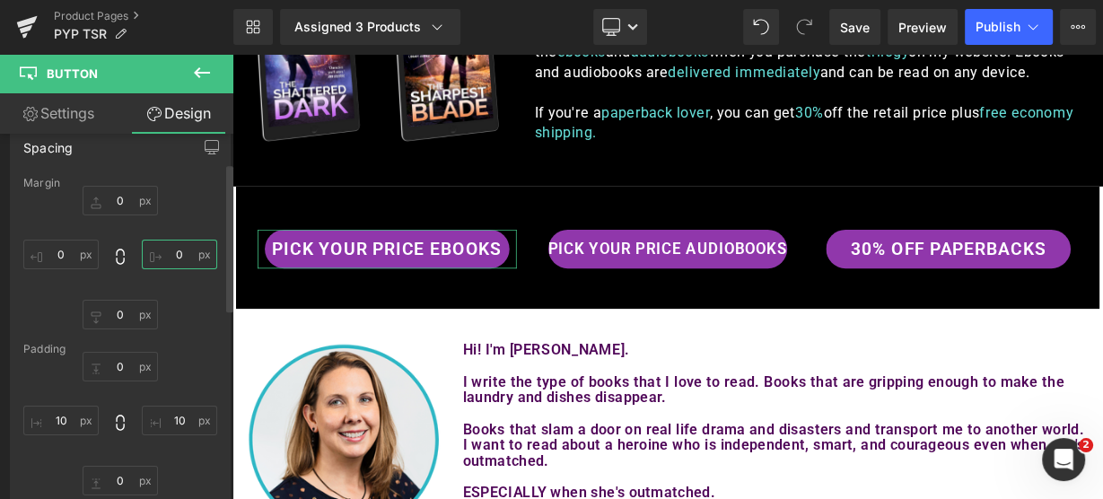
click at [178, 254] on input "0" at bounding box center [179, 255] width 75 height 30
type input "20"
click at [58, 255] on input "0" at bounding box center [60, 255] width 75 height 30
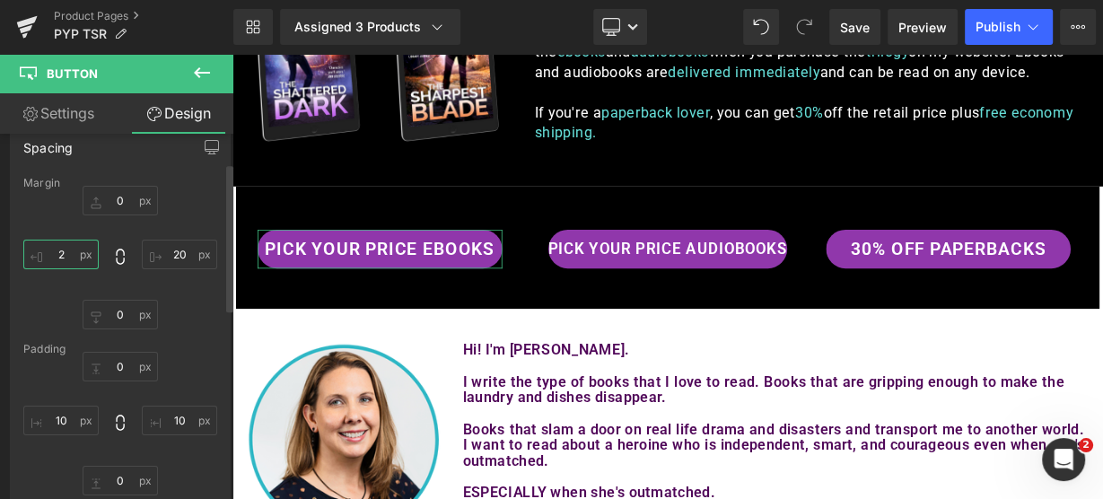
type input "20"
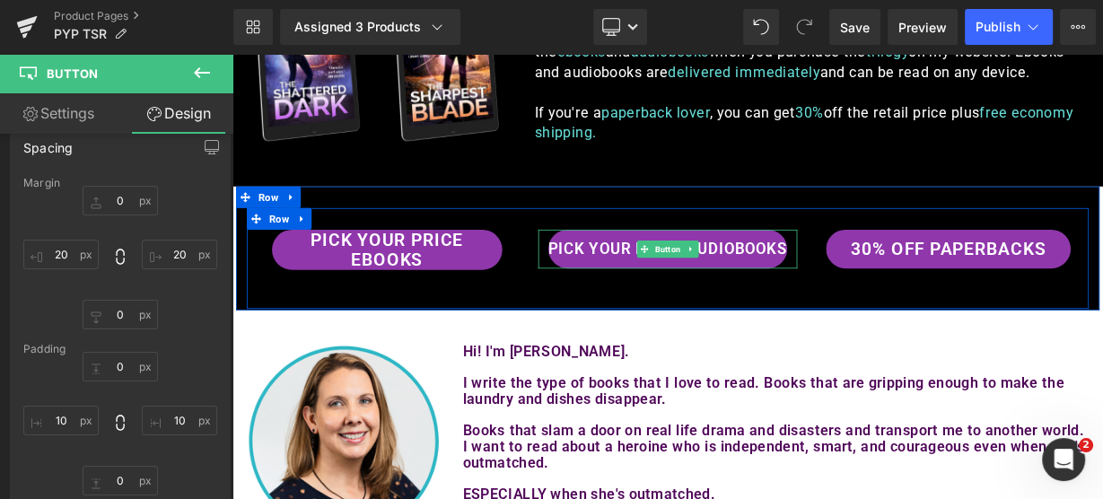
click at [696, 290] on link "PICK YOUR PRICE AUDIOBOOKS" at bounding box center [775, 297] width 298 height 48
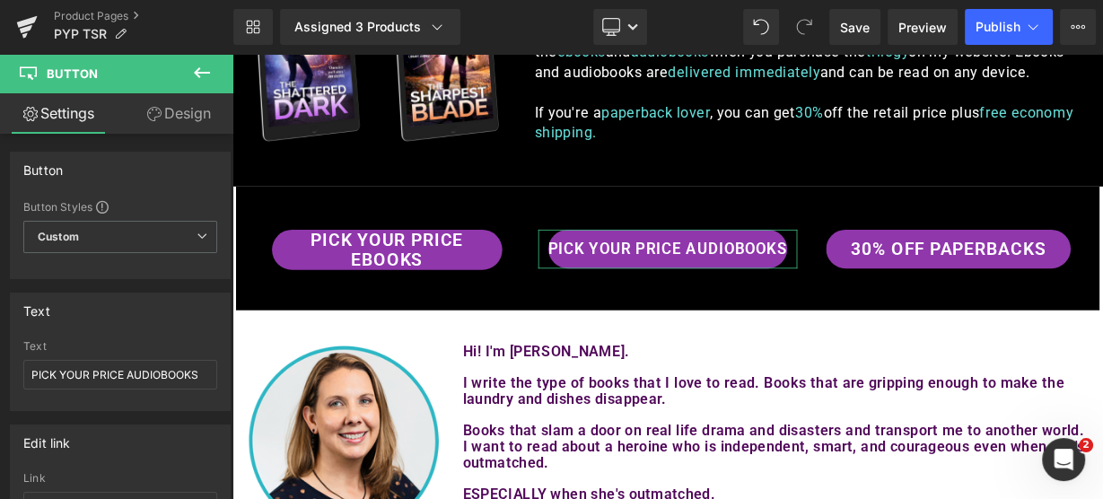
click at [189, 106] on link "Design" at bounding box center [178, 113] width 117 height 40
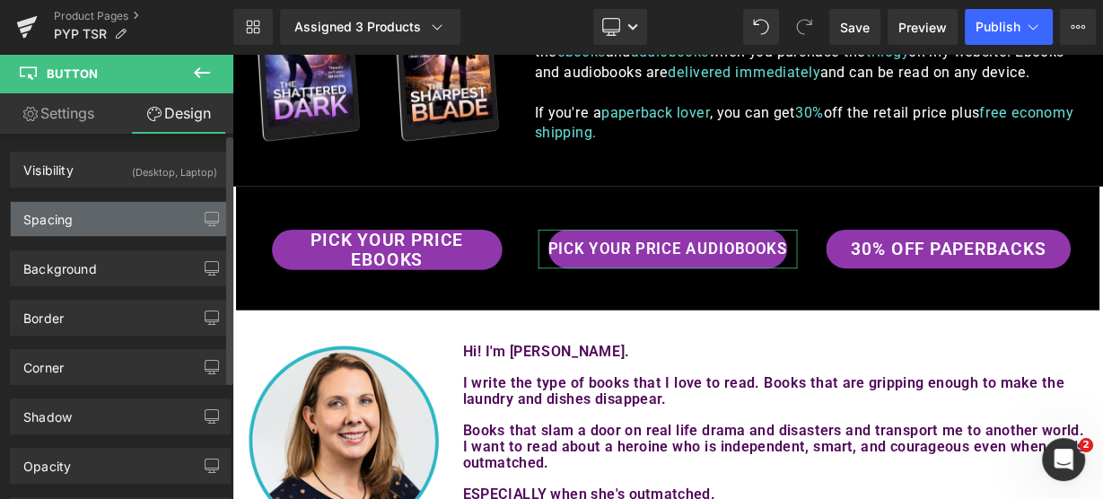
click at [44, 210] on div "Spacing" at bounding box center [47, 214] width 49 height 25
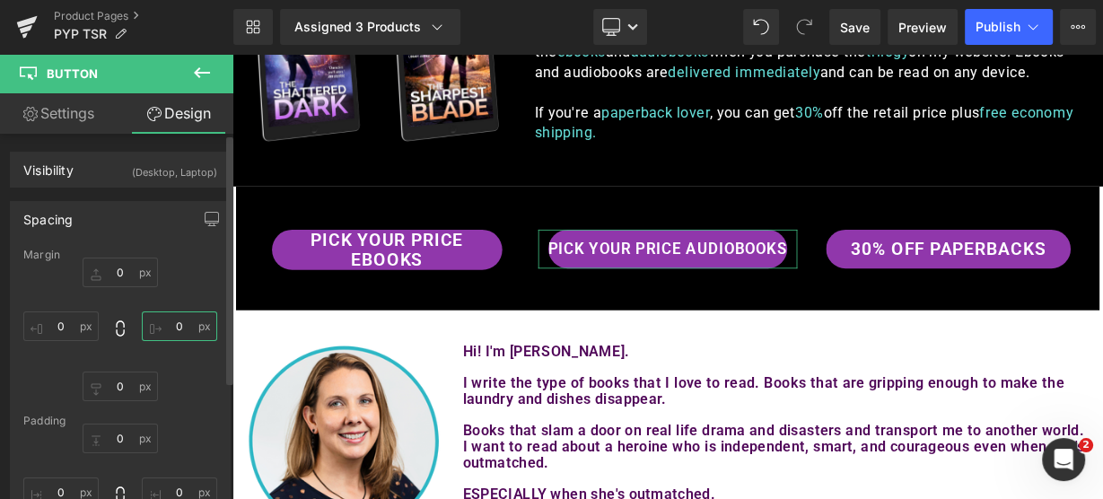
click at [171, 323] on input "0" at bounding box center [179, 326] width 75 height 30
type input "20"
click at [54, 323] on input "0" at bounding box center [60, 326] width 75 height 30
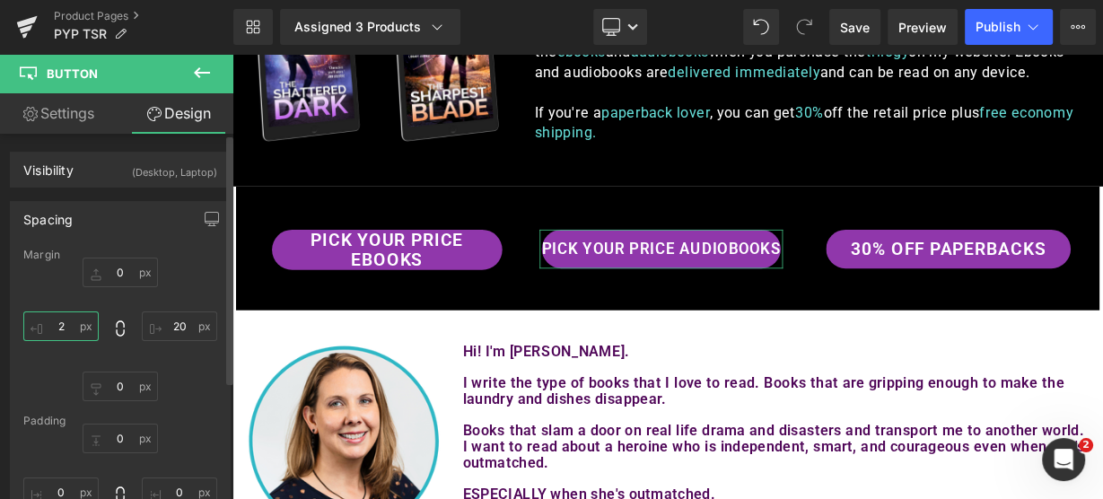
type input "20"
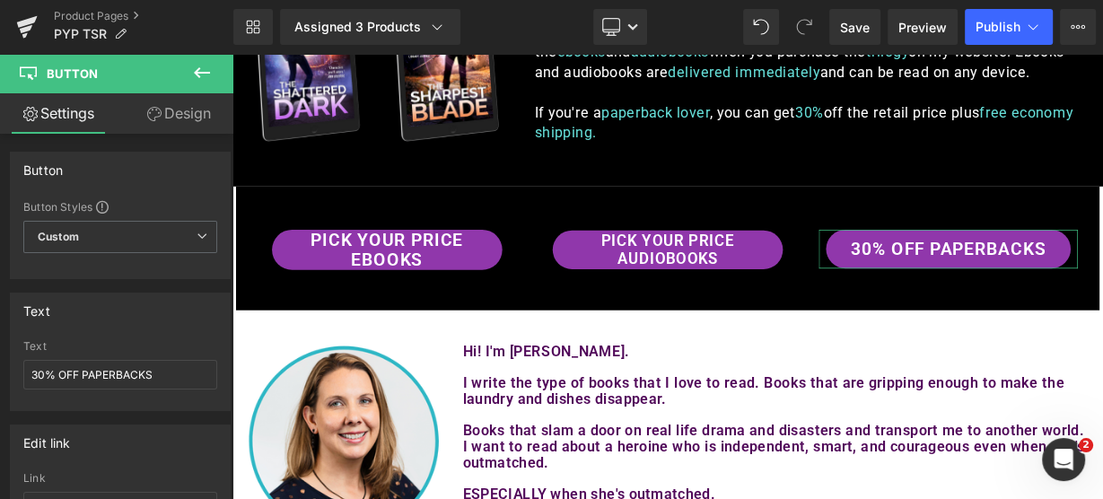
click at [202, 104] on link "Design" at bounding box center [178, 113] width 117 height 40
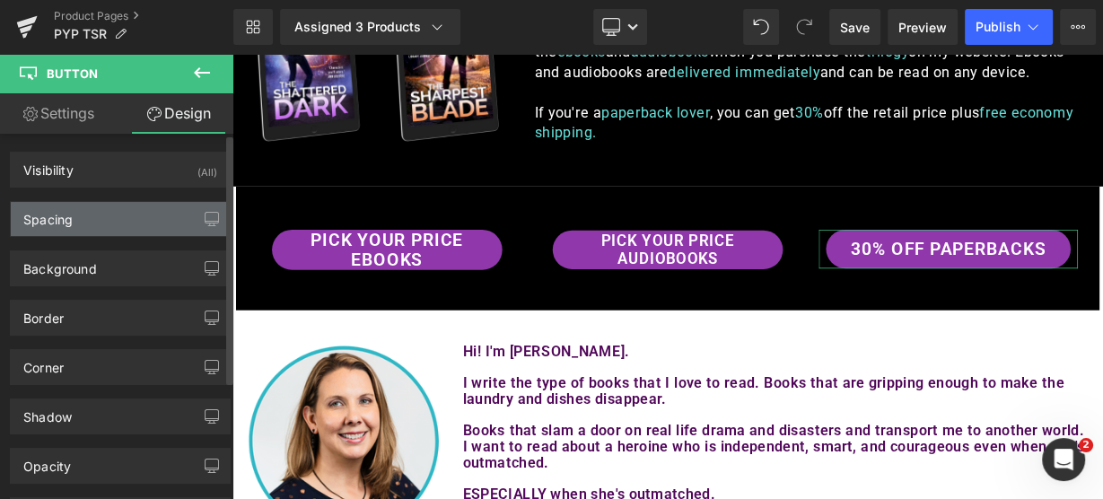
click at [73, 214] on div "Spacing" at bounding box center [120, 219] width 219 height 34
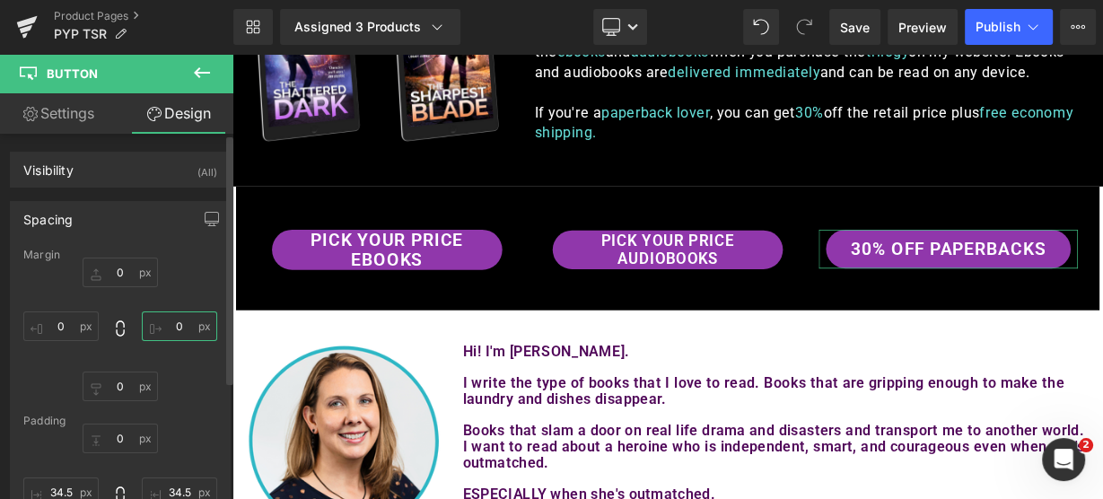
click at [181, 320] on input "text" at bounding box center [179, 326] width 75 height 30
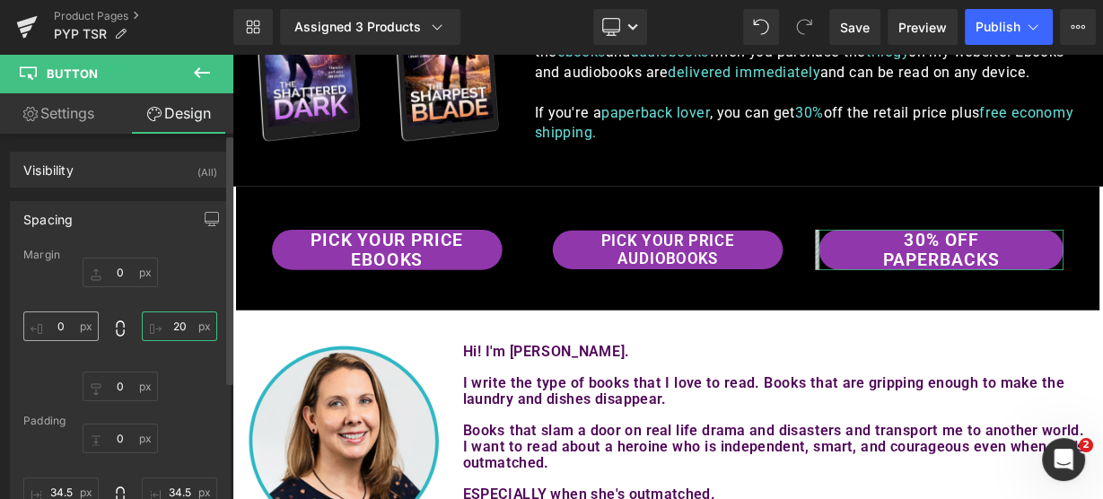
type input "20"
click at [63, 322] on input "text" at bounding box center [60, 326] width 75 height 30
type input "20"
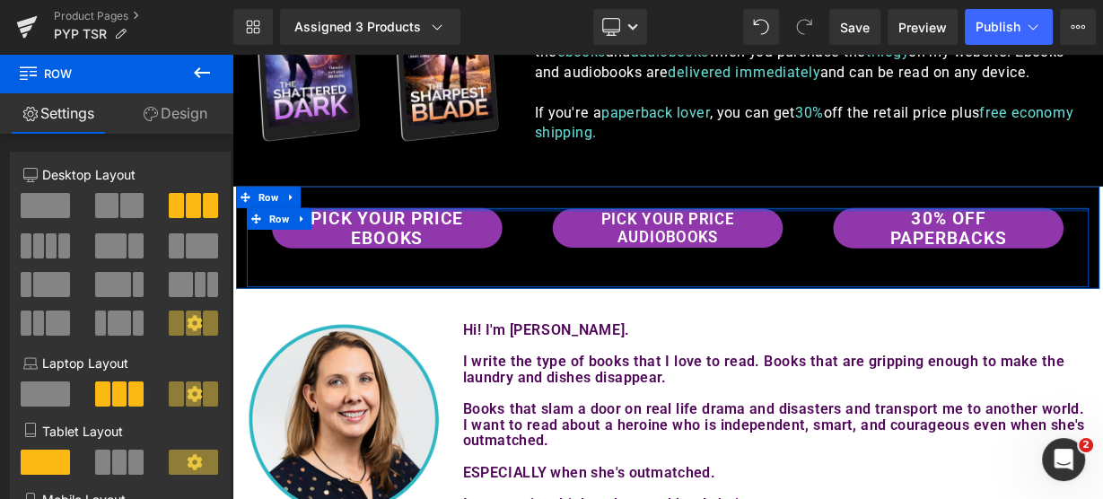
drag, startPoint x: 775, startPoint y: 251, endPoint x: 778, endPoint y: 217, distance: 34.2
click at [778, 219] on div "PICK YOUR PRICE EBOOKS Button AUDIOBOOKS Button PICK YOUR PRICE AUDIOBOOKS Butt…" at bounding box center [775, 282] width 1077 height 127
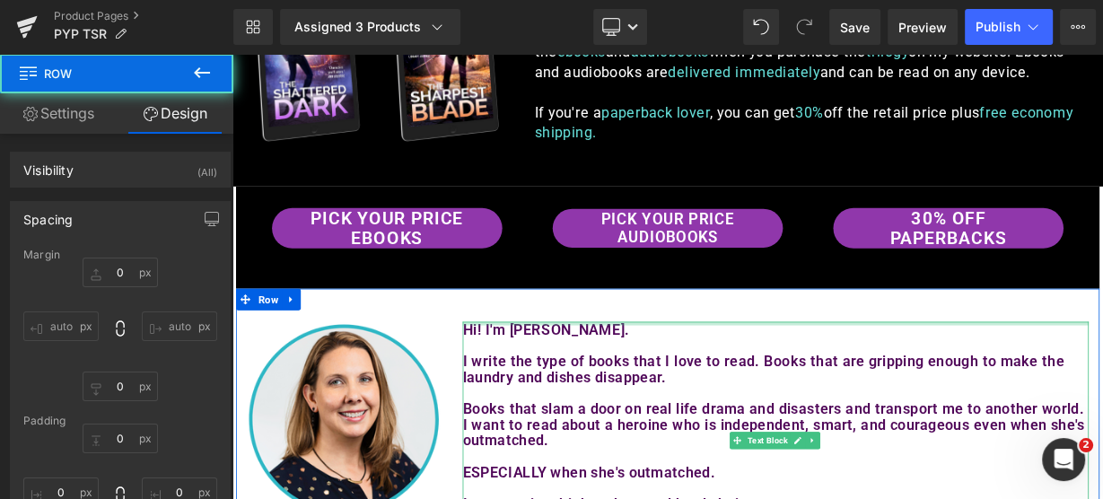
click at [1014, 389] on div at bounding box center [910, 390] width 781 height 4
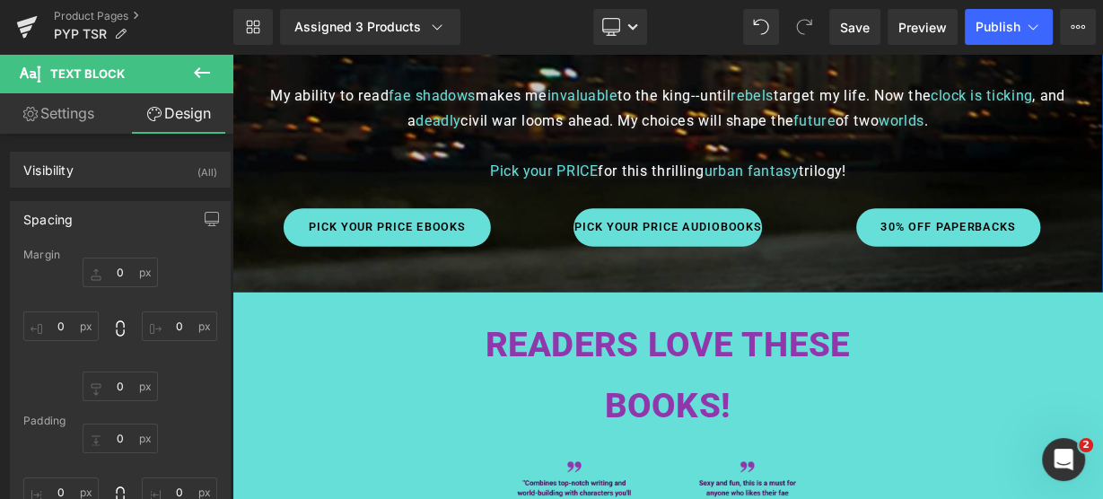
scroll to position [718, 0]
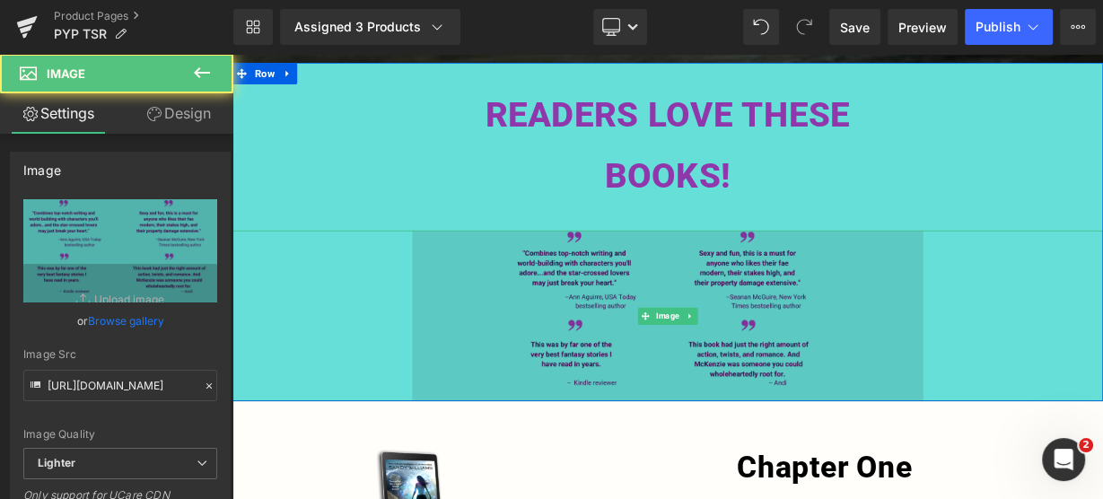
click at [540, 322] on img at bounding box center [775, 380] width 1086 height 213
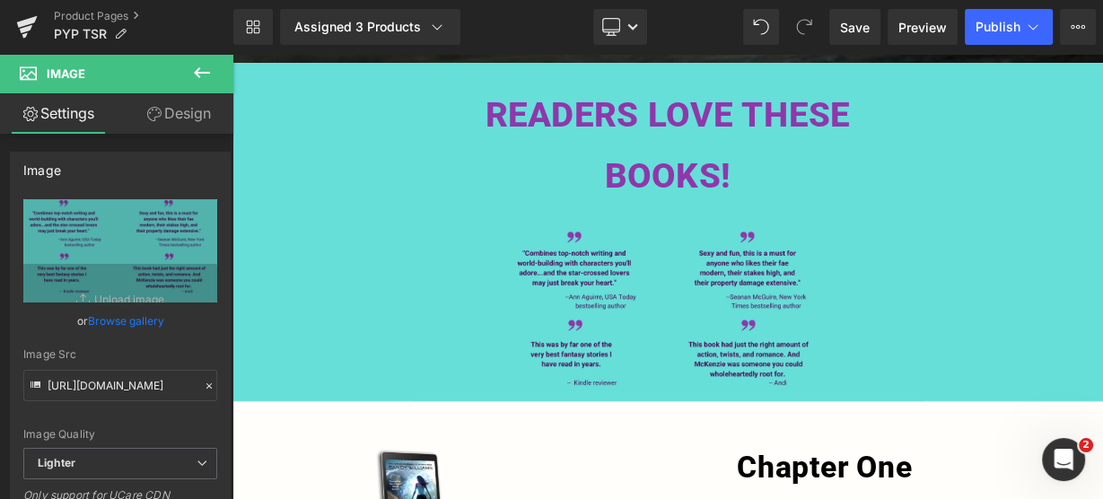
click at [199, 71] on icon at bounding box center [202, 72] width 16 height 11
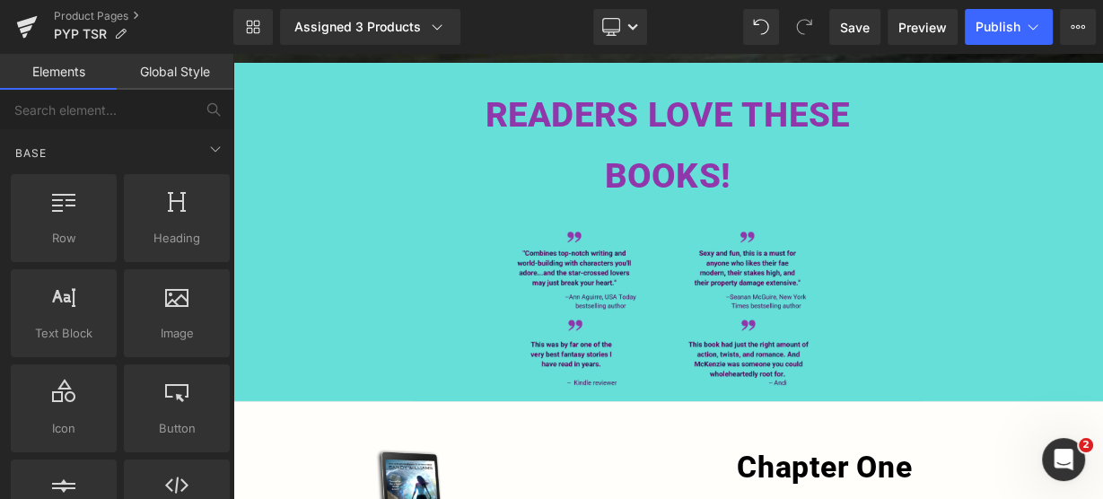
click at [199, 71] on link "Global Style" at bounding box center [175, 72] width 117 height 36
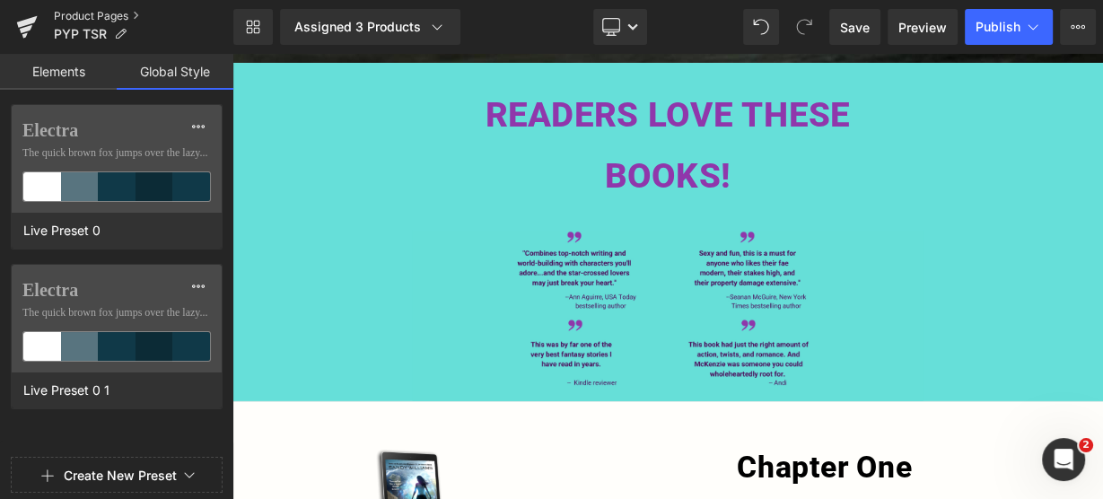
drag, startPoint x: 77, startPoint y: 13, endPoint x: 66, endPoint y: 12, distance: 10.9
click at [848, 32] on span "Save" at bounding box center [855, 27] width 30 height 19
